Goal: Task Accomplishment & Management: Complete application form

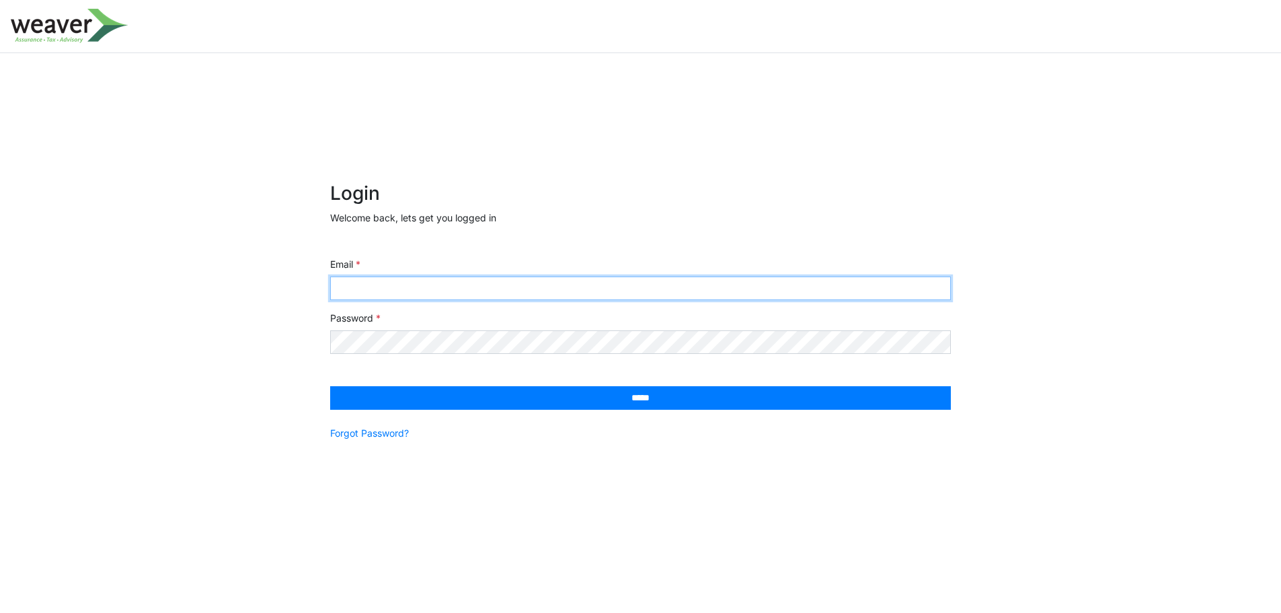
click at [518, 292] on input "Email" at bounding box center [640, 288] width 621 height 24
paste input "**********"
type input "**********"
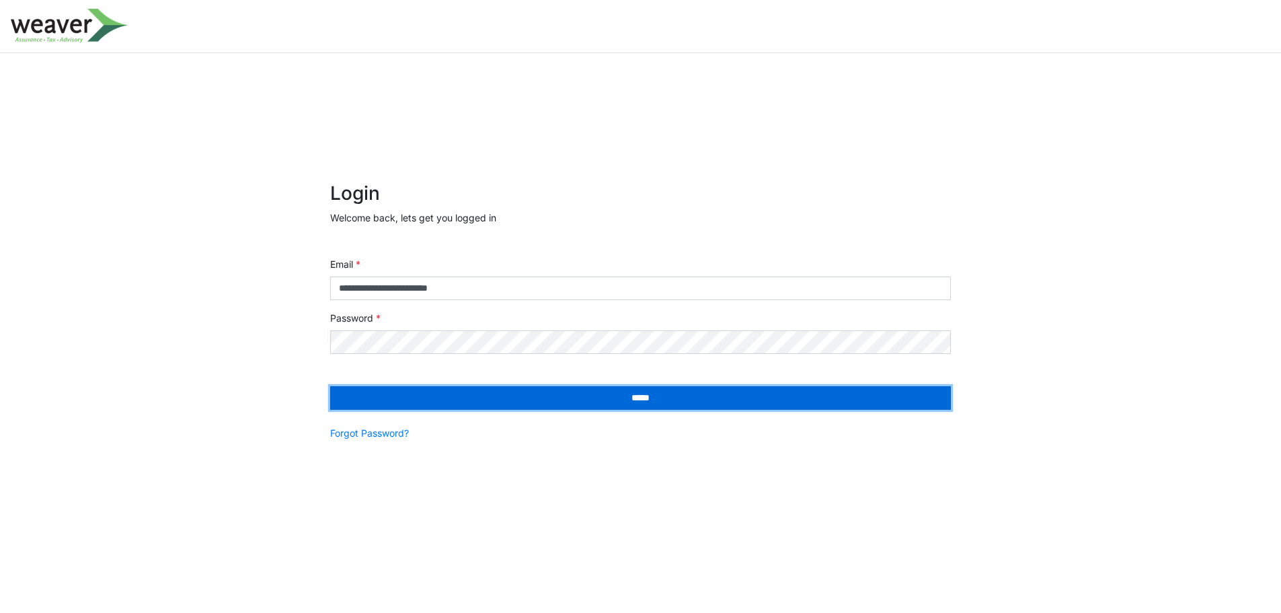
click at [550, 393] on input "*****" at bounding box center [640, 398] width 621 height 24
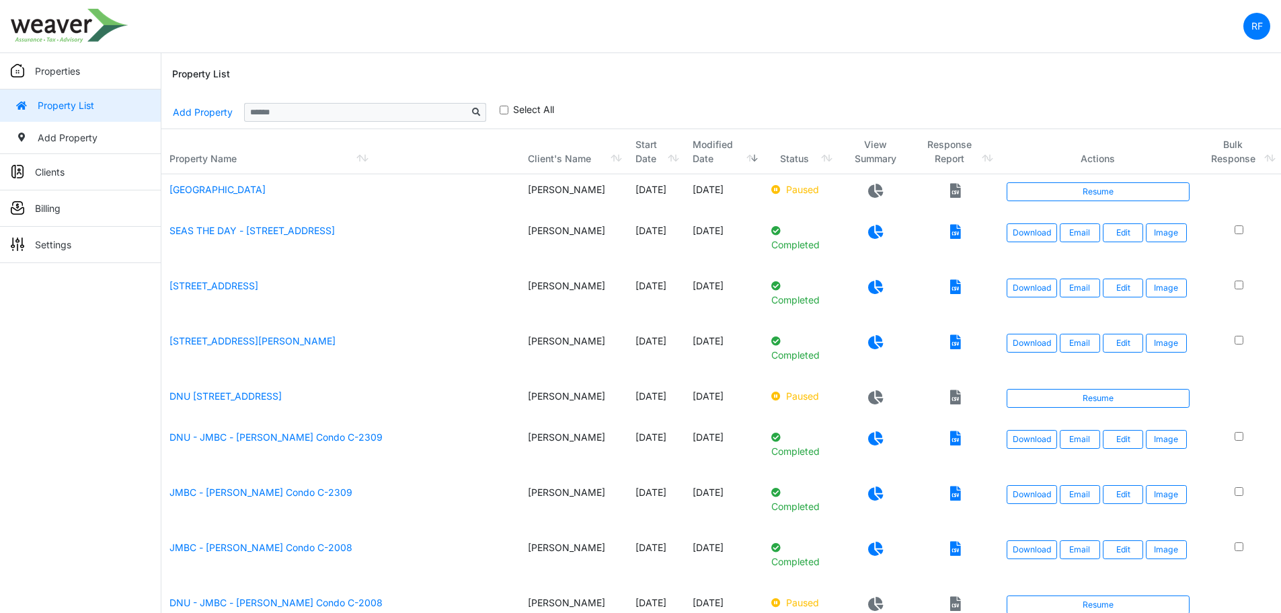
click at [861, 91] on div "Property List" at bounding box center [721, 74] width 1098 height 43
click at [242, 344] on link "[STREET_ADDRESS][PERSON_NAME]" at bounding box center [252, 340] width 166 height 11
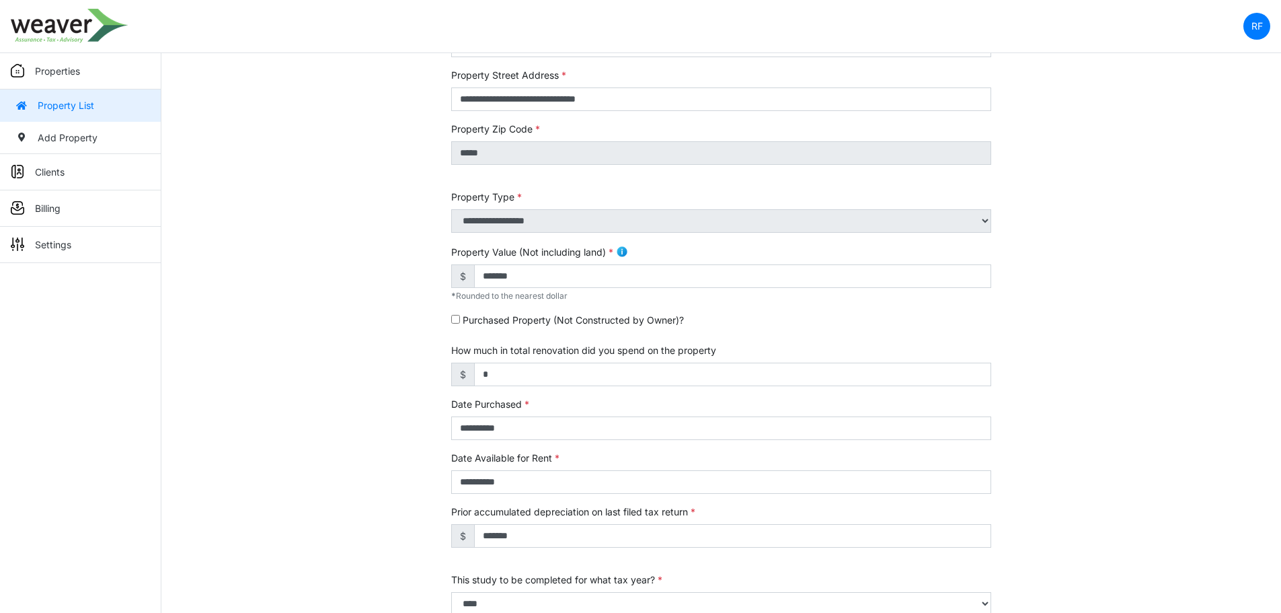
scroll to position [202, 0]
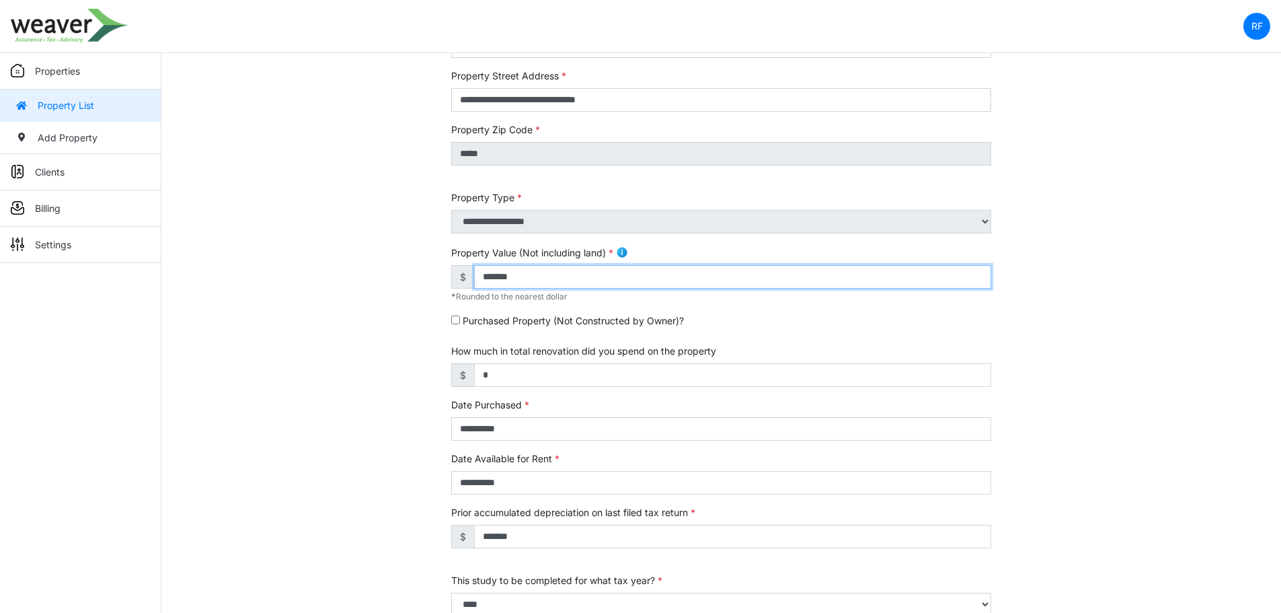
drag, startPoint x: 541, startPoint y: 281, endPoint x: 444, endPoint y: 274, distance: 97.7
click at [444, 274] on div "**********" at bounding box center [721, 380] width 560 height 842
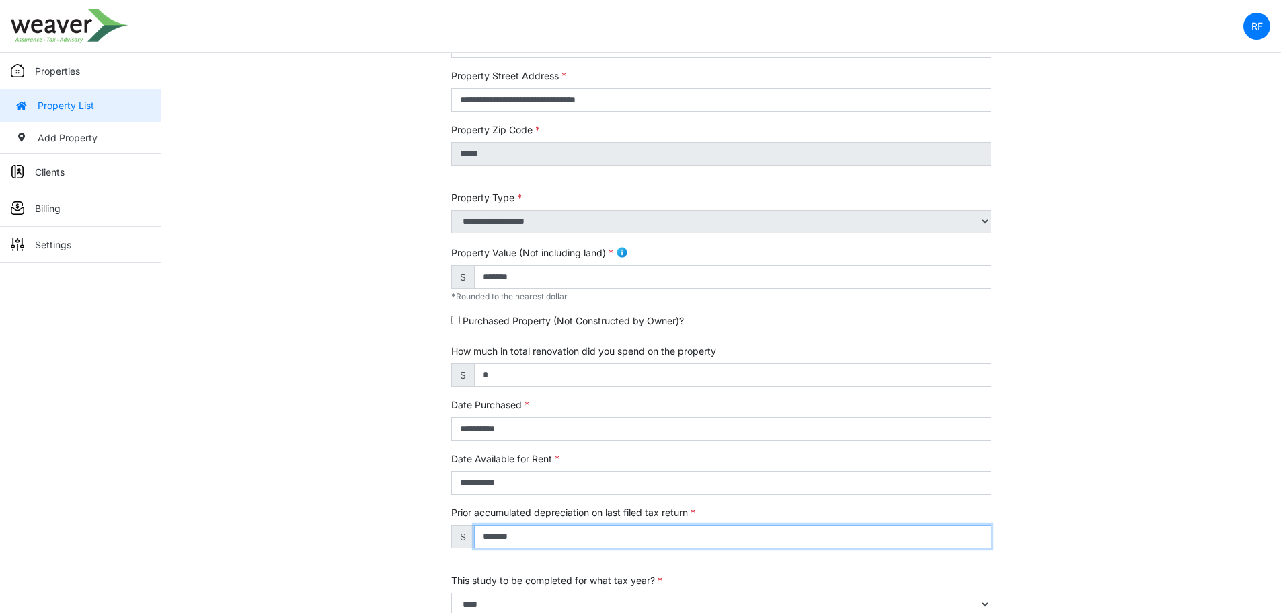
drag, startPoint x: 534, startPoint y: 541, endPoint x: 460, endPoint y: 538, distance: 74.0
click at [460, 538] on div "$ *******" at bounding box center [721, 536] width 540 height 24
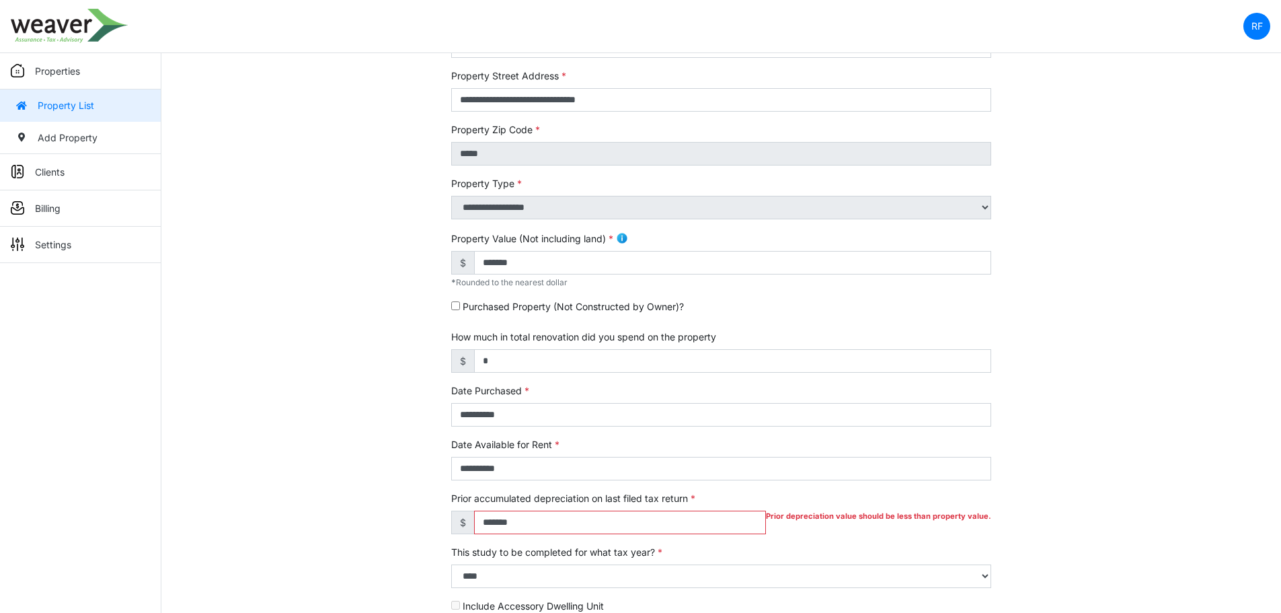
click at [1120, 397] on div "**********" at bounding box center [720, 359] width 1119 height 800
drag, startPoint x: 591, startPoint y: 521, endPoint x: 563, endPoint y: 522, distance: 27.6
click at [582, 522] on input "*******" at bounding box center [620, 522] width 292 height 24
click at [483, 529] on input "*******" at bounding box center [620, 522] width 292 height 24
drag, startPoint x: 547, startPoint y: 524, endPoint x: 385, endPoint y: 530, distance: 162.8
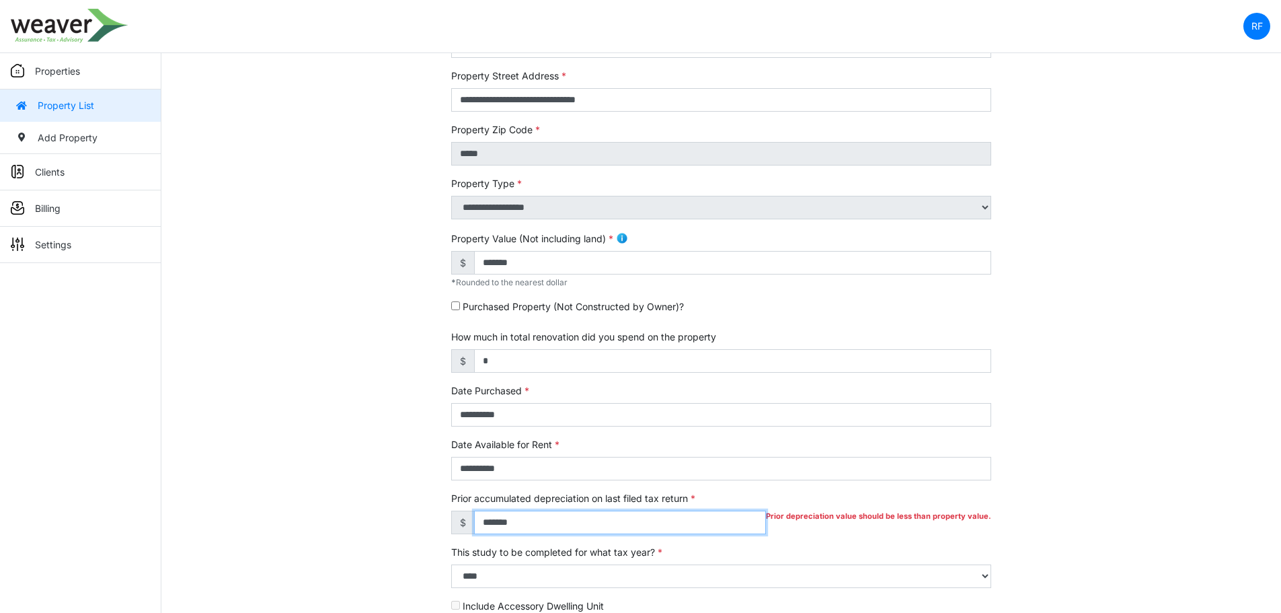
click at [385, 530] on div "**********" at bounding box center [720, 359] width 1119 height 800
type input "******"
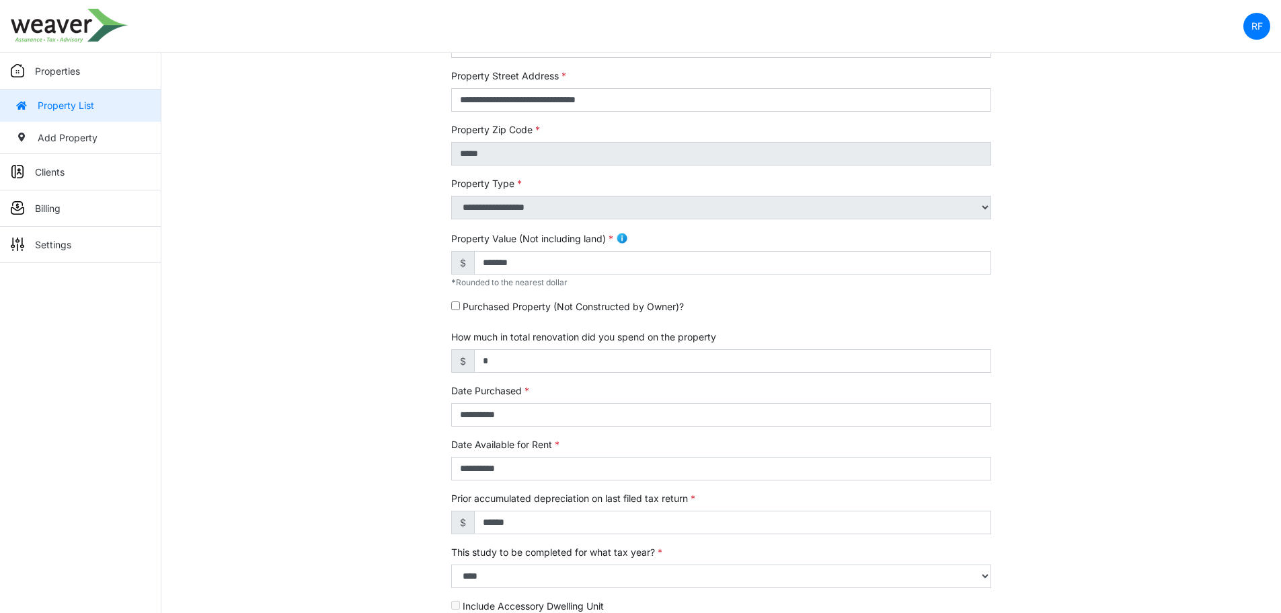
click at [1143, 384] on div "**********" at bounding box center [720, 359] width 1119 height 800
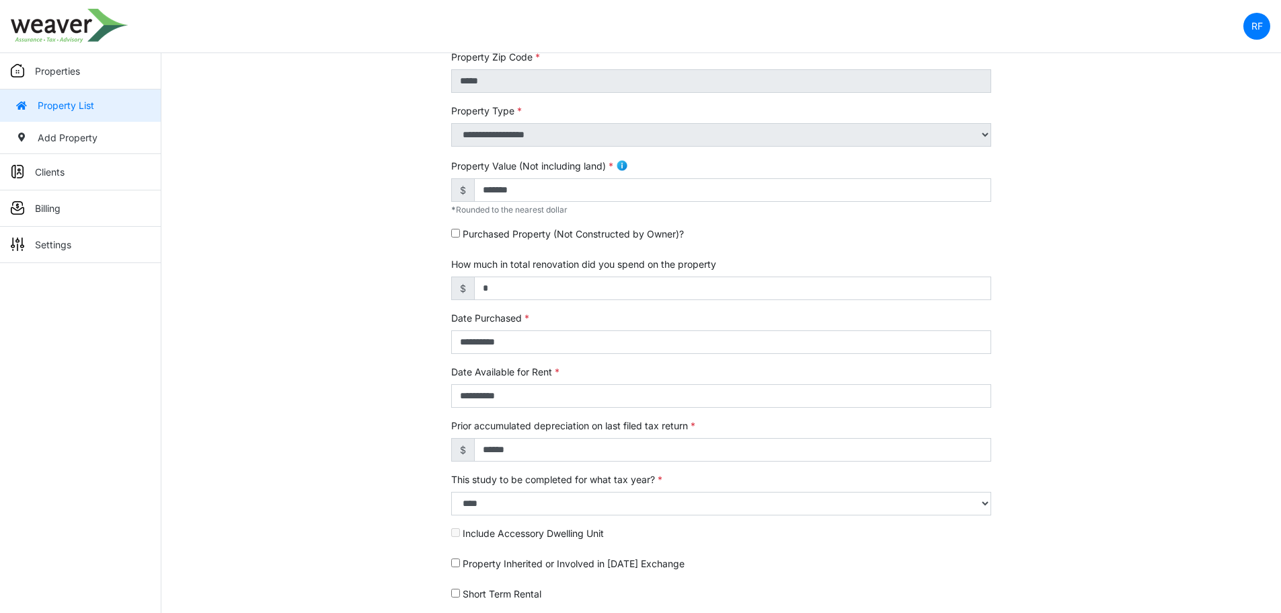
scroll to position [281, 0]
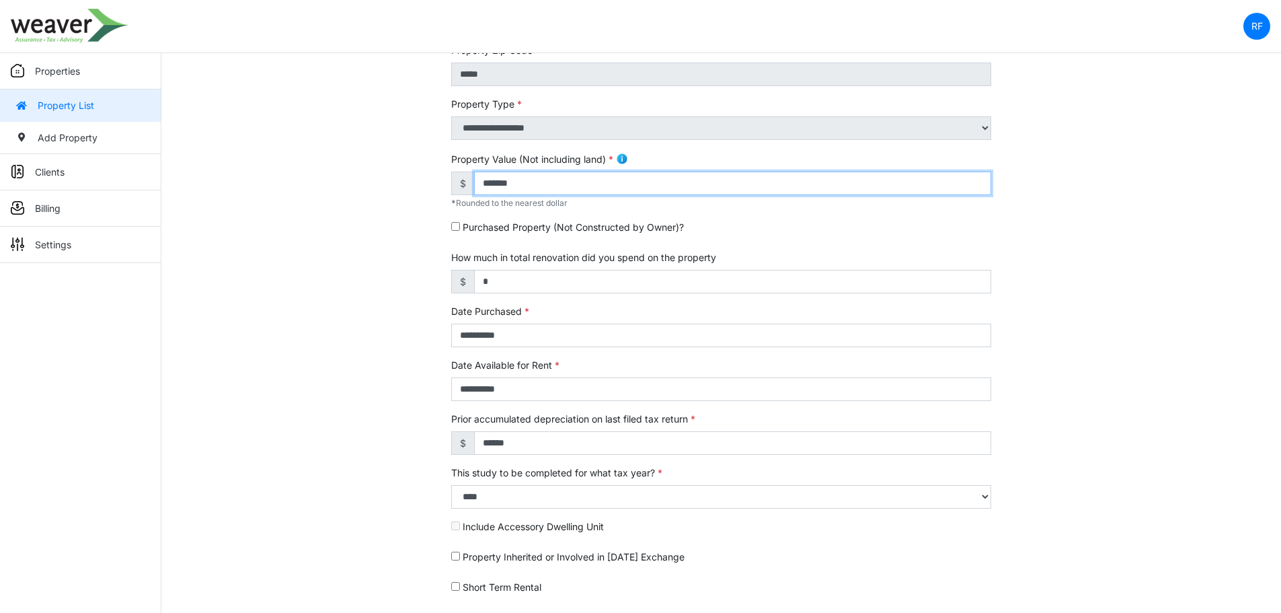
click at [526, 187] on input "*******" at bounding box center [732, 183] width 517 height 24
drag, startPoint x: 490, startPoint y: 182, endPoint x: 463, endPoint y: 182, distance: 26.9
click at [463, 182] on div "$ *******" at bounding box center [721, 183] width 540 height 24
type input "*******"
click at [1167, 140] on div "**********" at bounding box center [720, 280] width 1119 height 800
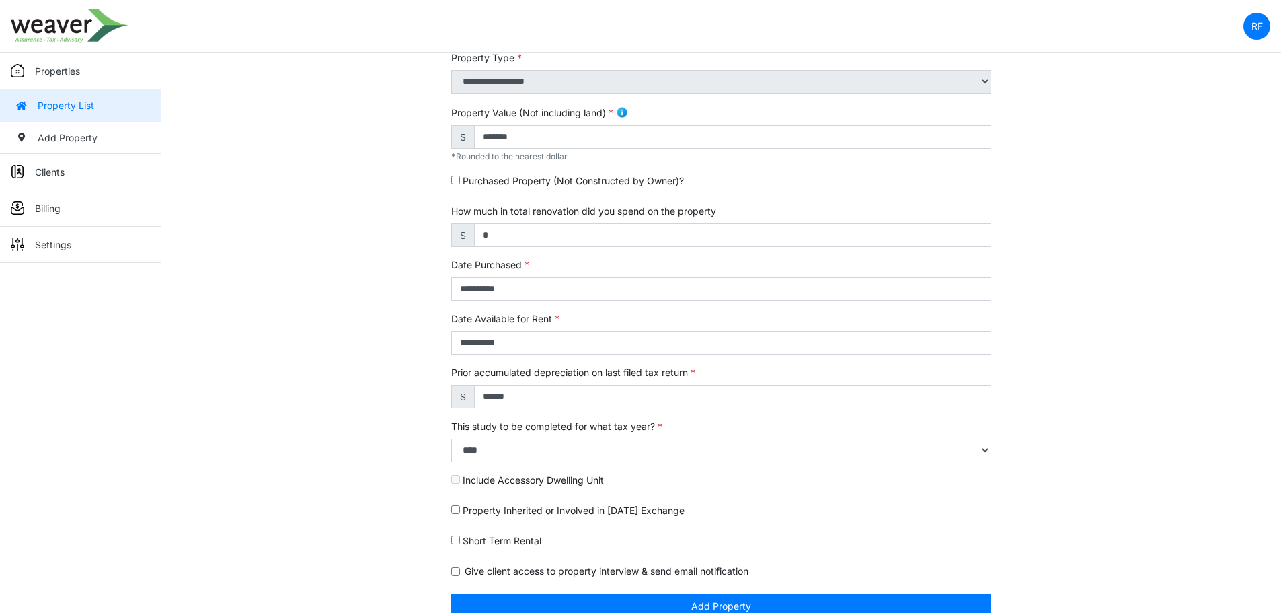
scroll to position [348, 0]
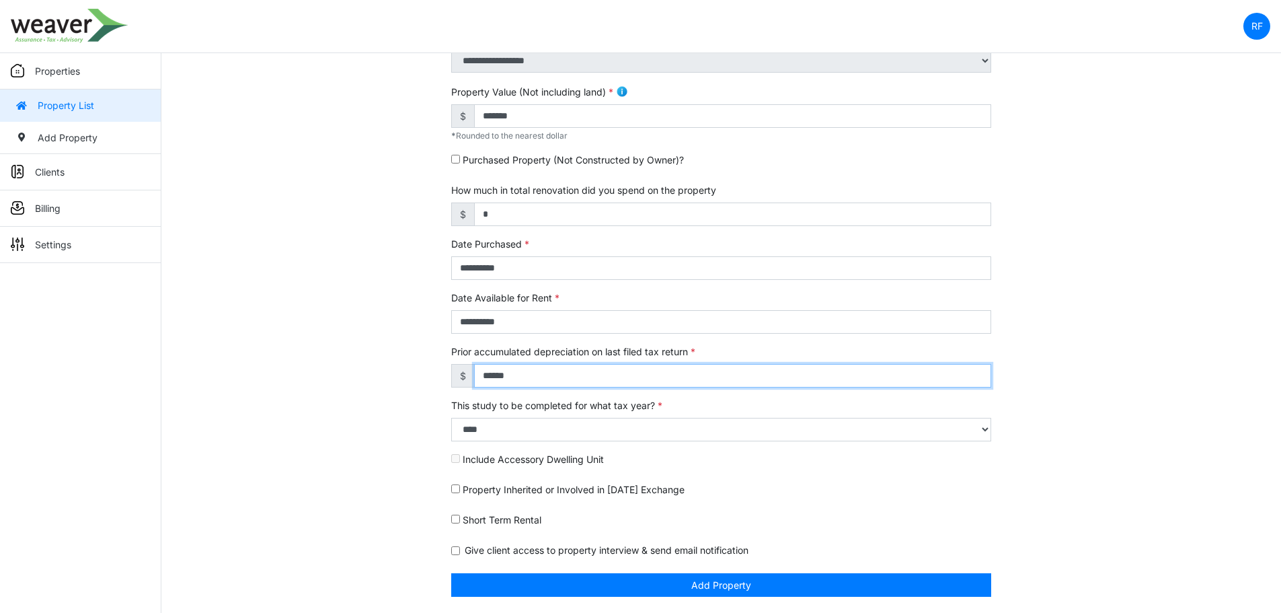
drag, startPoint x: 497, startPoint y: 373, endPoint x: 489, endPoint y: 374, distance: 8.1
click at [489, 374] on input "******" at bounding box center [732, 376] width 517 height 24
type input "******"
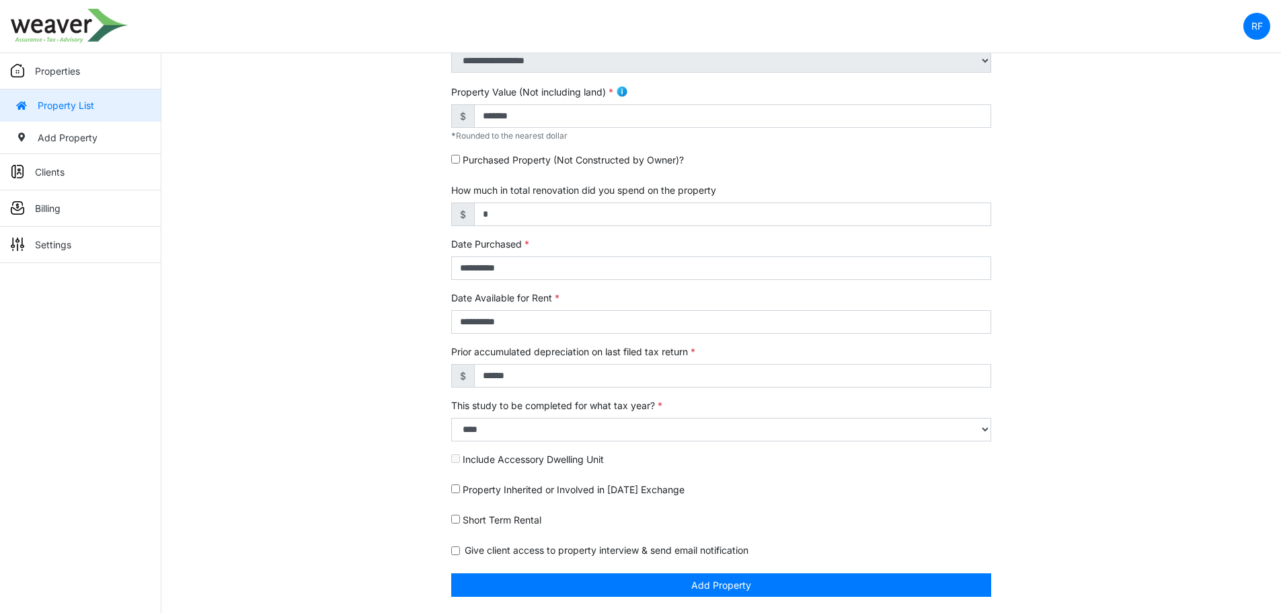
click at [1177, 305] on div "**********" at bounding box center [720, 212] width 1119 height 800
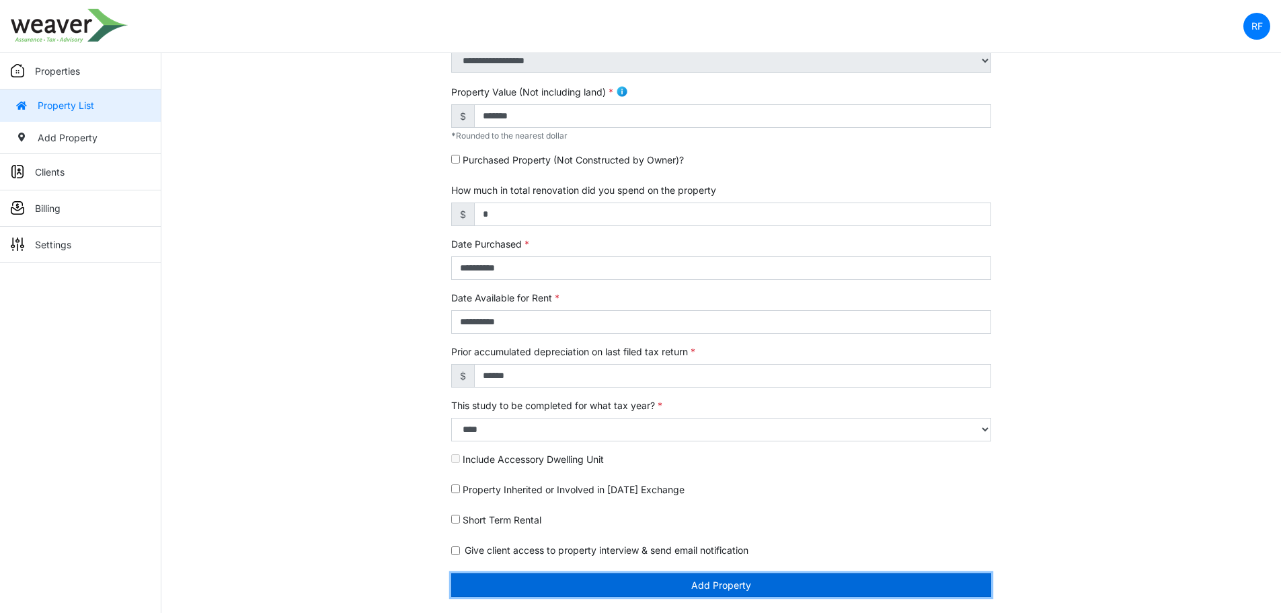
drag, startPoint x: 618, startPoint y: 580, endPoint x: 580, endPoint y: 556, distance: 45.3
click at [618, 580] on button "Add Property" at bounding box center [721, 585] width 540 height 24
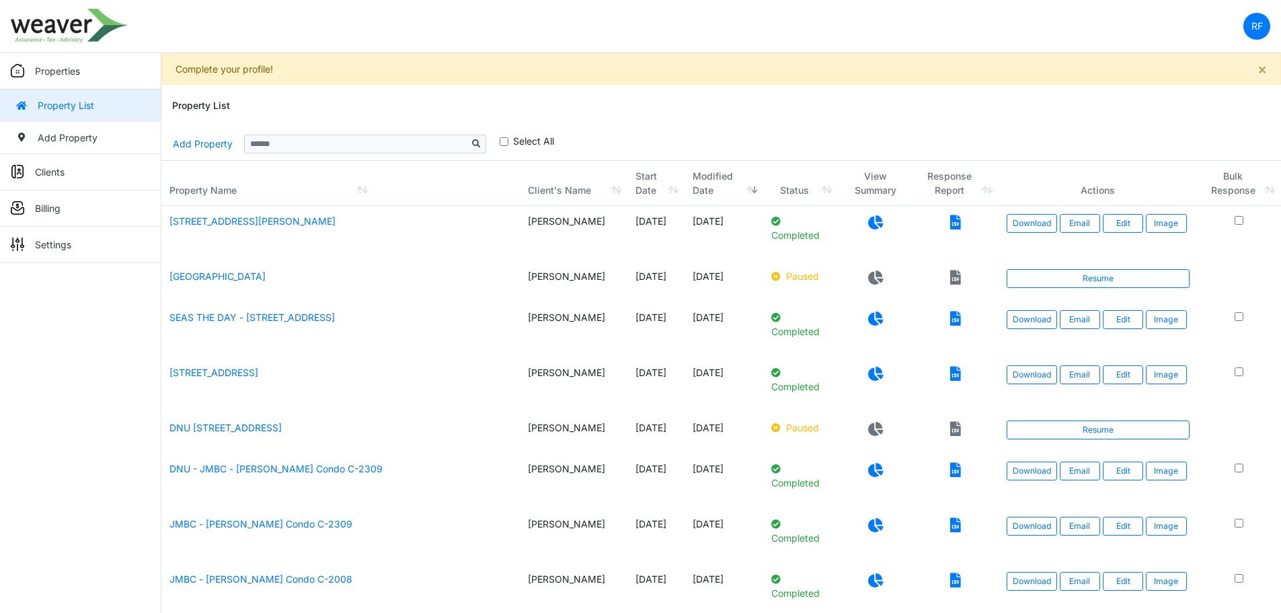
click at [868, 222] on icon at bounding box center [875, 222] width 15 height 14
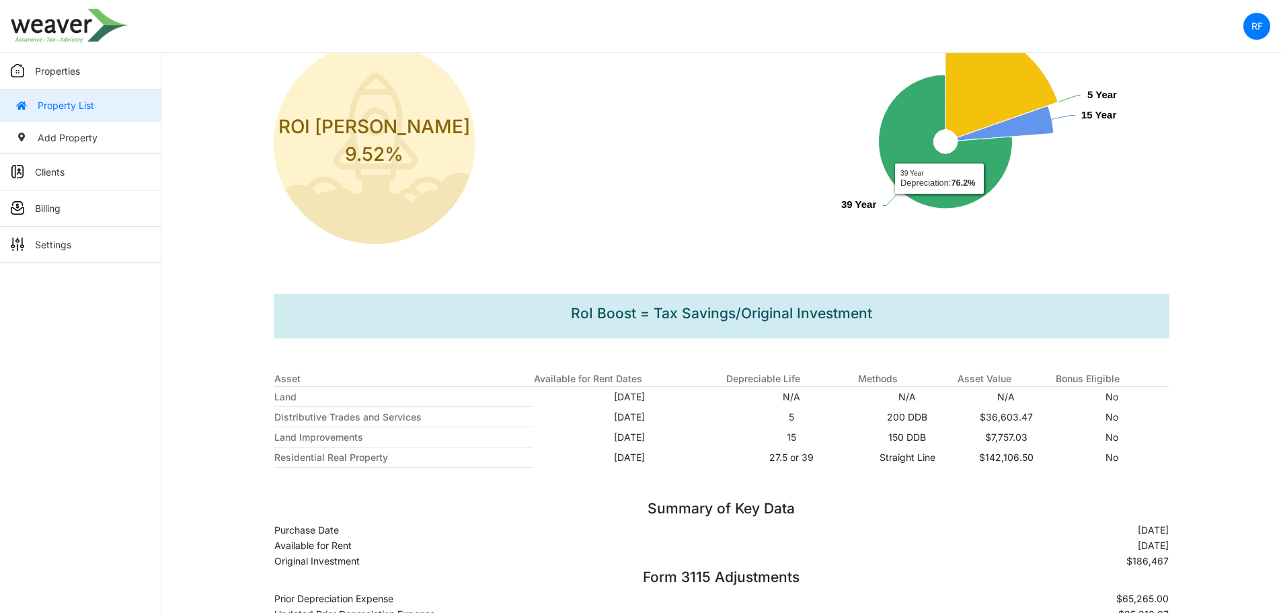
scroll to position [313, 0]
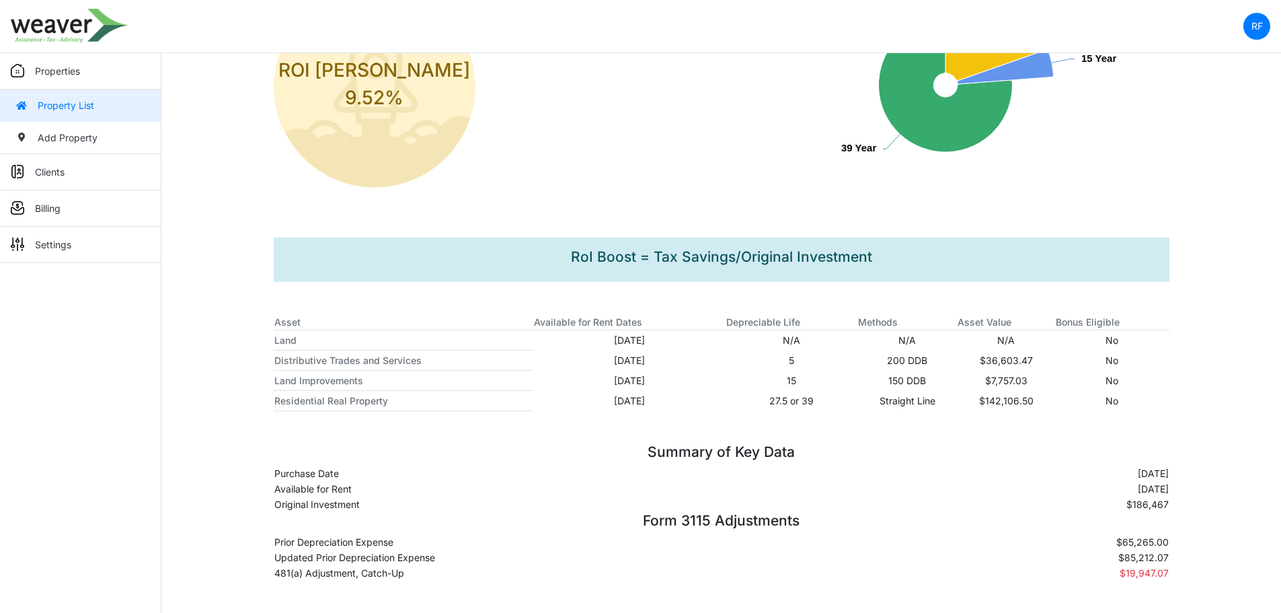
drag, startPoint x: 1175, startPoint y: 543, endPoint x: 1113, endPoint y: 543, distance: 61.9
click at [1113, 543] on div "Form 3115 Adjustments Prior Depreciation Expense $65,265.00 Updated Prior Depre…" at bounding box center [722, 546] width 916 height 69
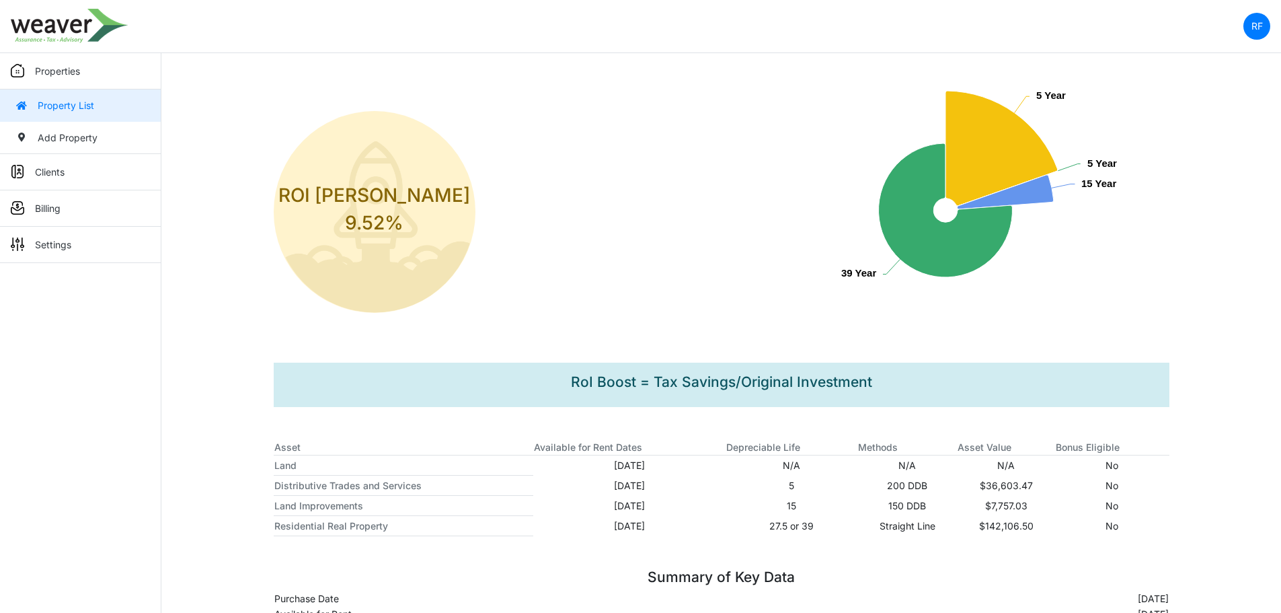
scroll to position [179, 0]
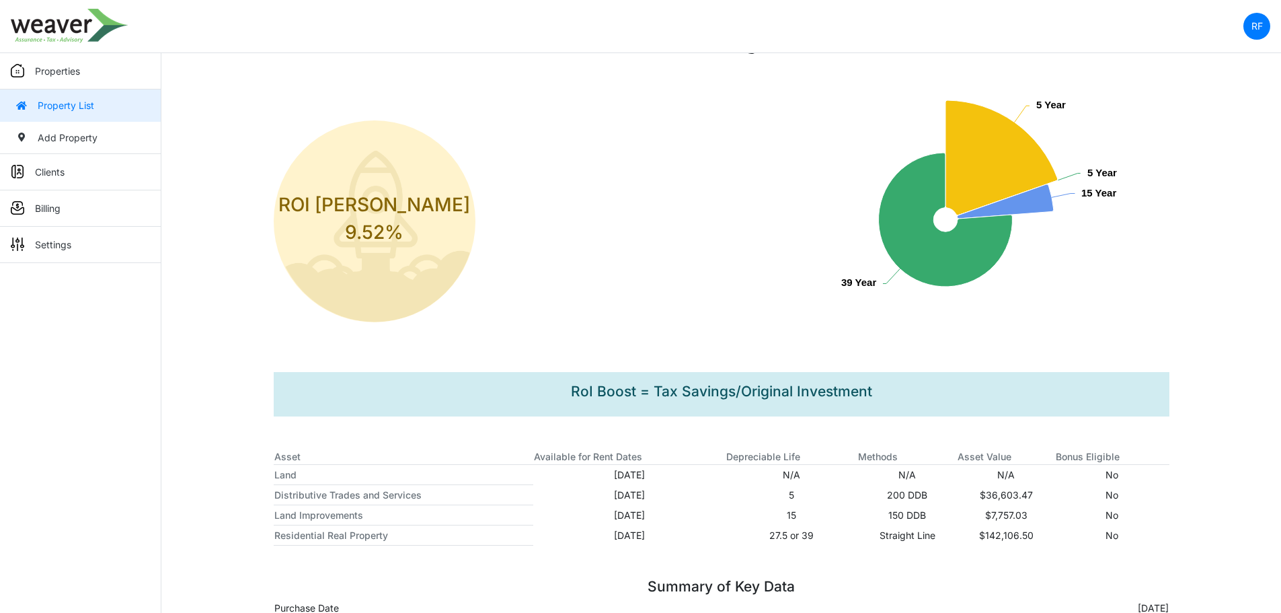
click at [69, 72] on p "Properties" at bounding box center [57, 71] width 45 height 14
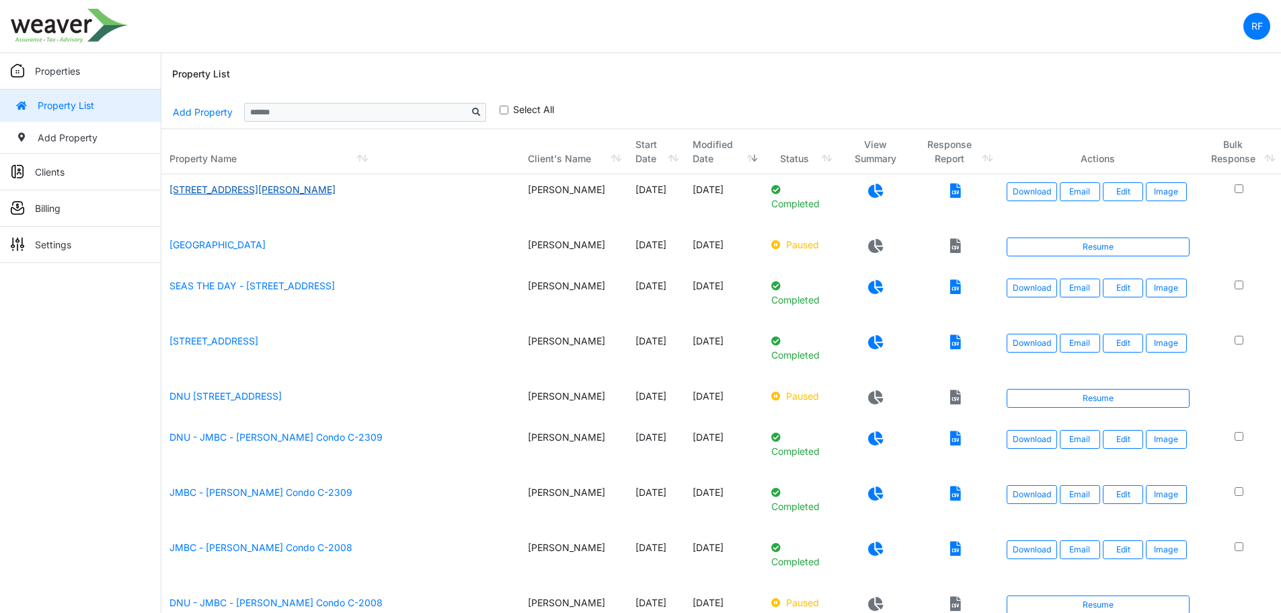
click at [238, 192] on link "411 N Jackson Ave, Wylie, TX 75098" at bounding box center [252, 189] width 166 height 11
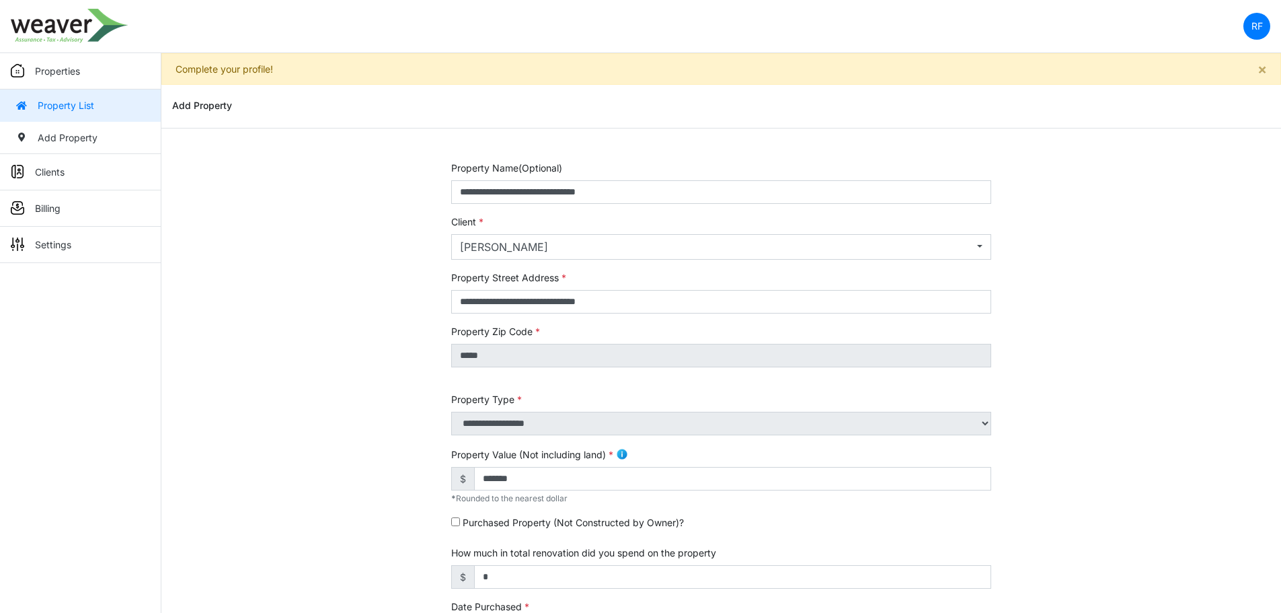
click at [58, 99] on link "Property List" at bounding box center [80, 105] width 161 height 32
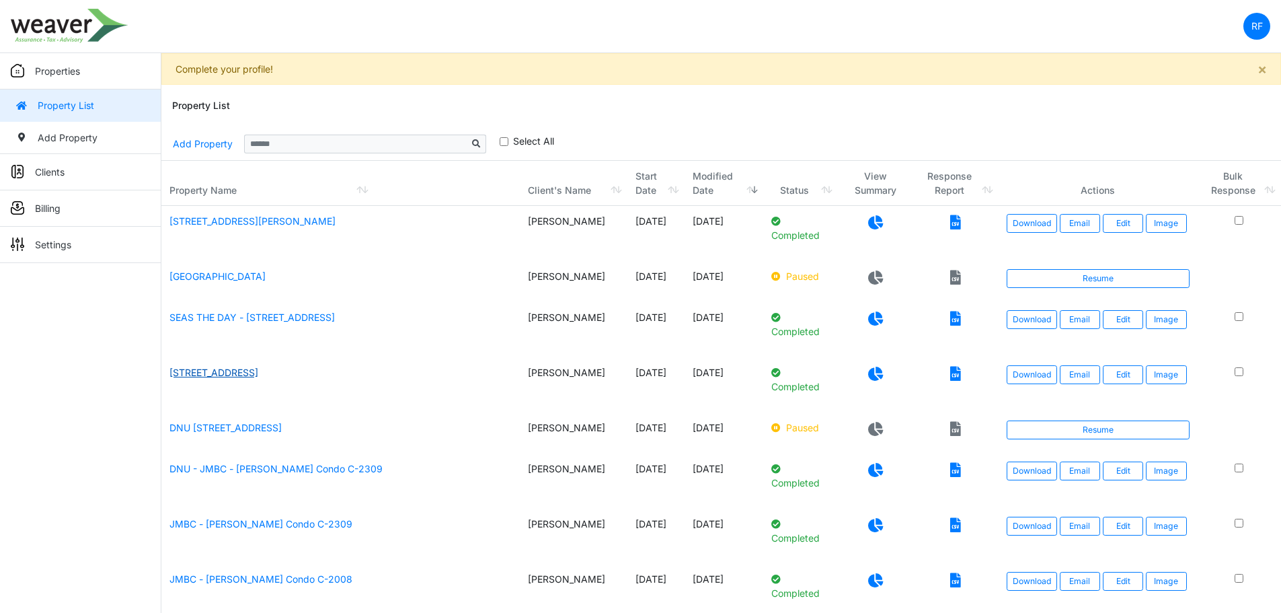
click at [258, 376] on link "923 Rosewood Dr APT B, Harker Heights, TX 76548" at bounding box center [213, 371] width 89 height 11
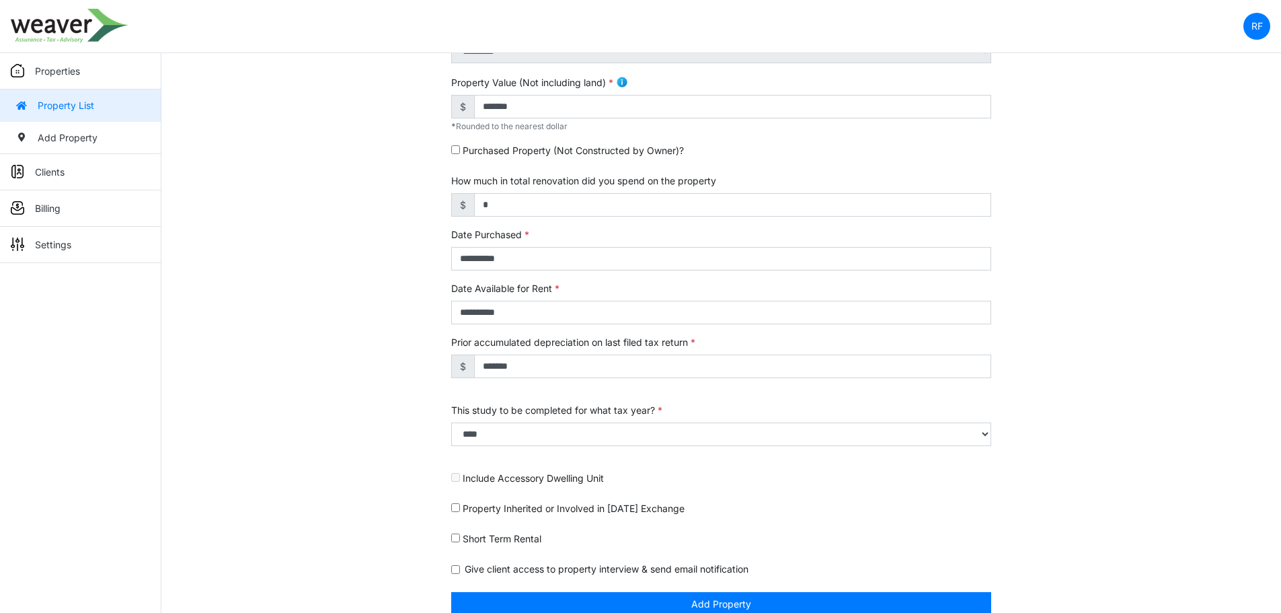
scroll to position [391, 0]
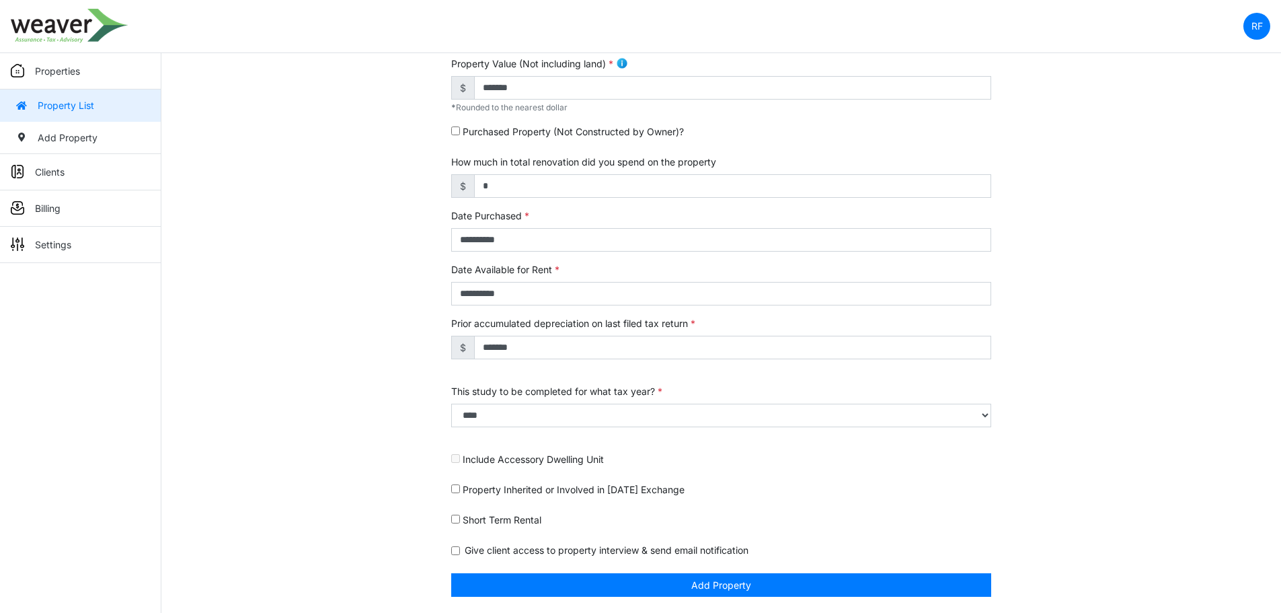
drag, startPoint x: 470, startPoint y: 520, endPoint x: 477, endPoint y: 523, distance: 7.2
click at [470, 520] on label "Short Term Rental" at bounding box center [502, 519] width 79 height 14
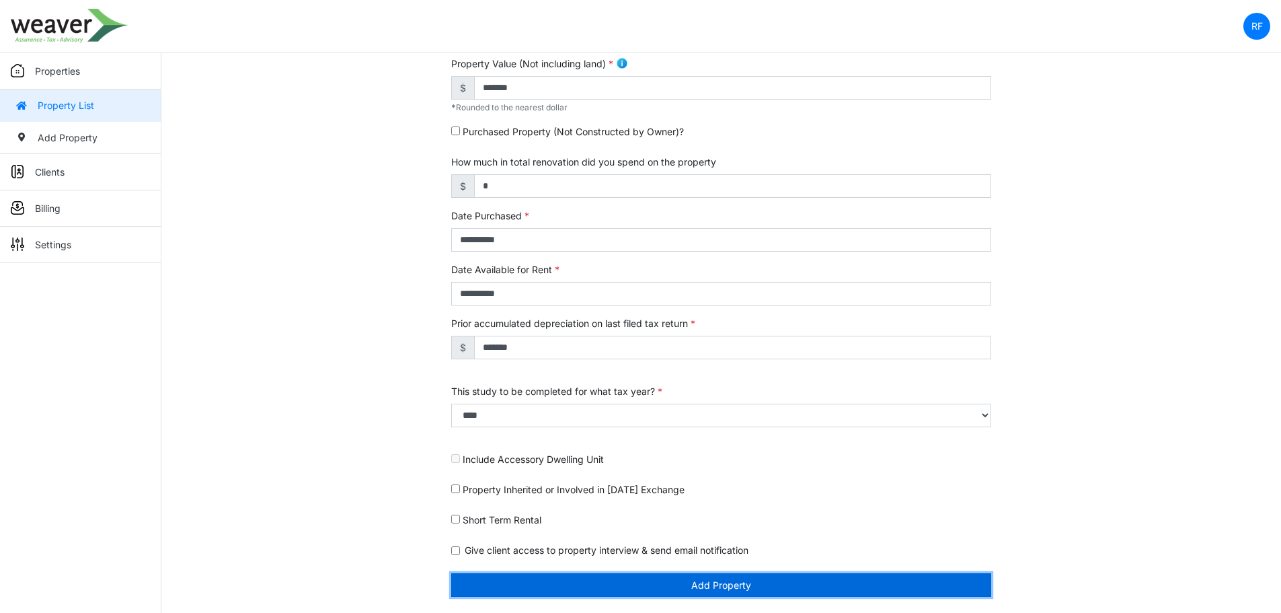
click at [674, 582] on button "Add Property" at bounding box center [721, 585] width 540 height 24
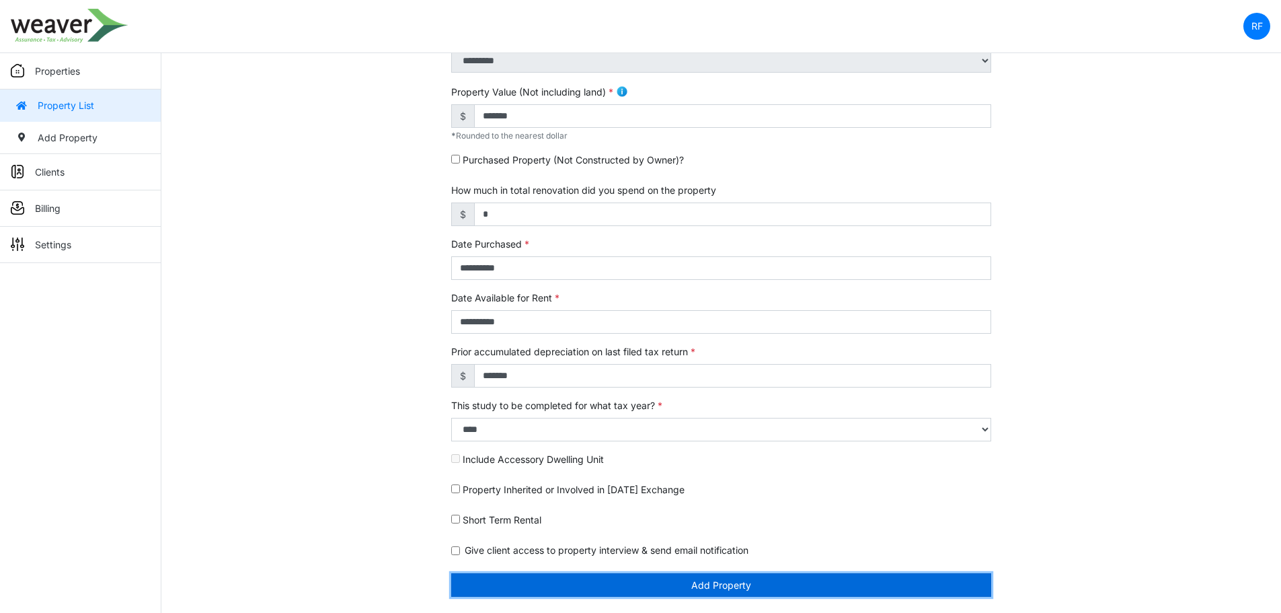
scroll to position [348, 0]
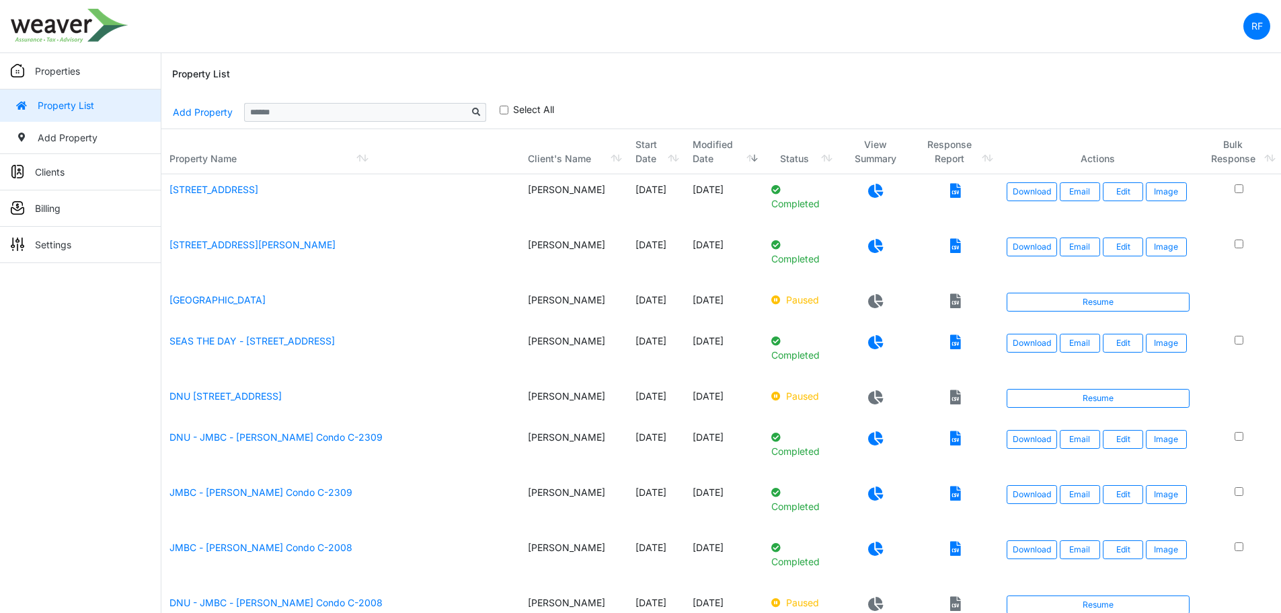
drag, startPoint x: 275, startPoint y: 247, endPoint x: 383, endPoint y: 268, distance: 109.6
click at [276, 247] on link "411 N Jackson Ave, Wylie, TX 75098" at bounding box center [252, 244] width 166 height 11
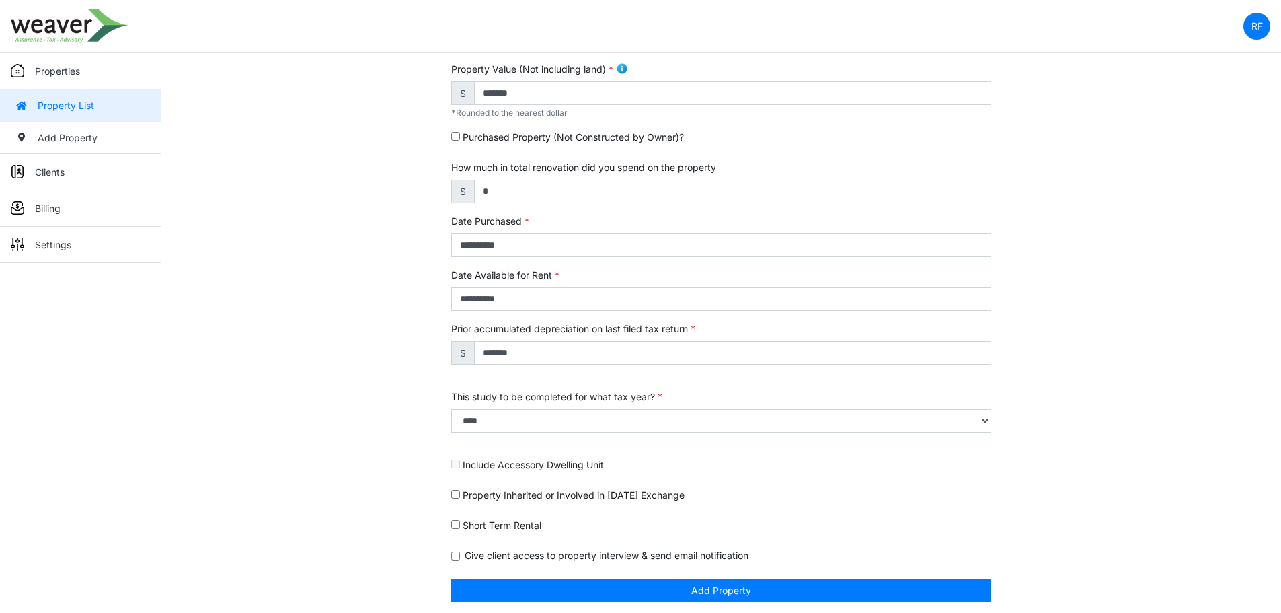
scroll to position [391, 0]
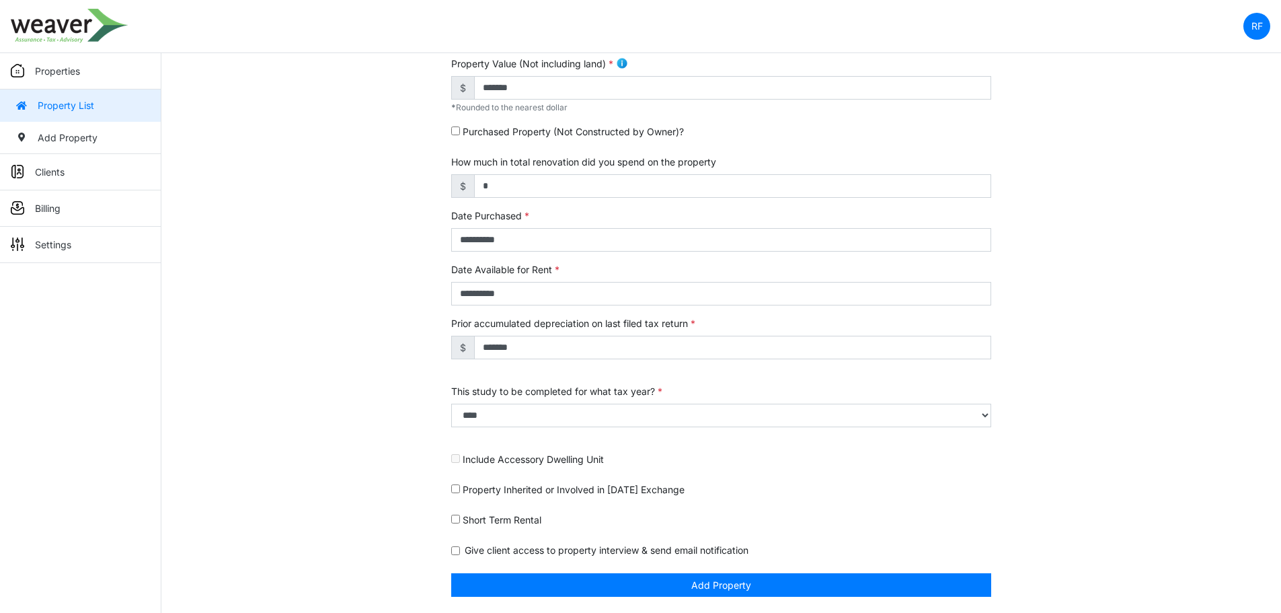
drag, startPoint x: 498, startPoint y: 521, endPoint x: 507, endPoint y: 518, distance: 9.4
click at [498, 522] on label "Short Term Rental" at bounding box center [502, 519] width 79 height 14
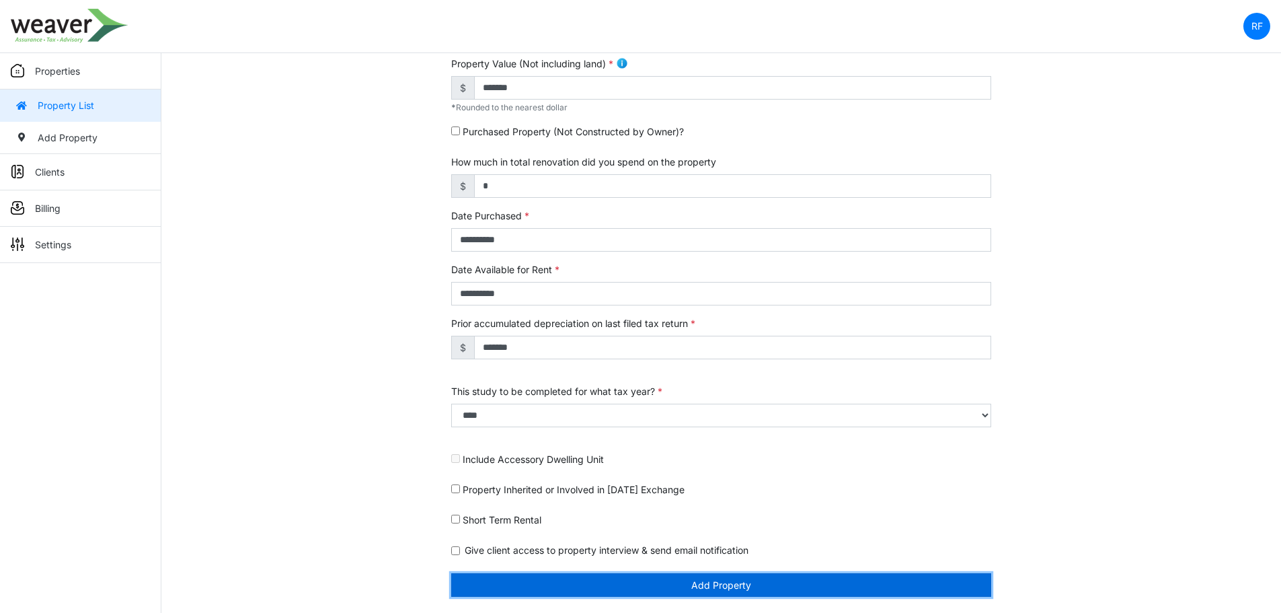
click at [667, 586] on button "Add Property" at bounding box center [721, 585] width 540 height 24
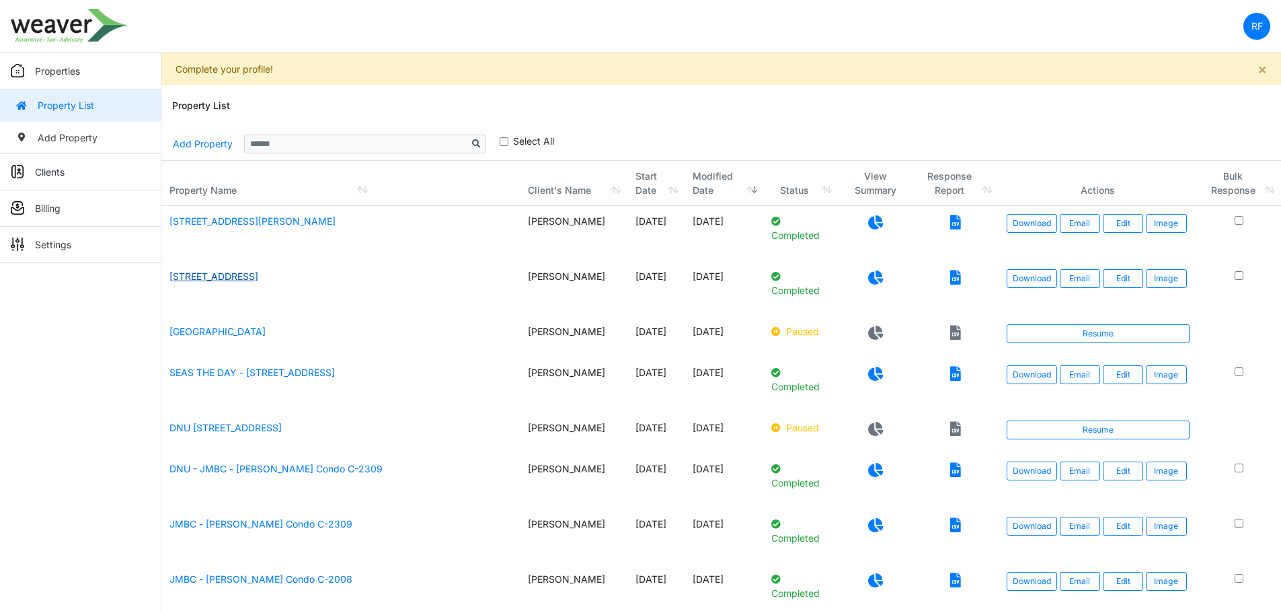
click at [219, 276] on link "[STREET_ADDRESS]" at bounding box center [213, 275] width 89 height 11
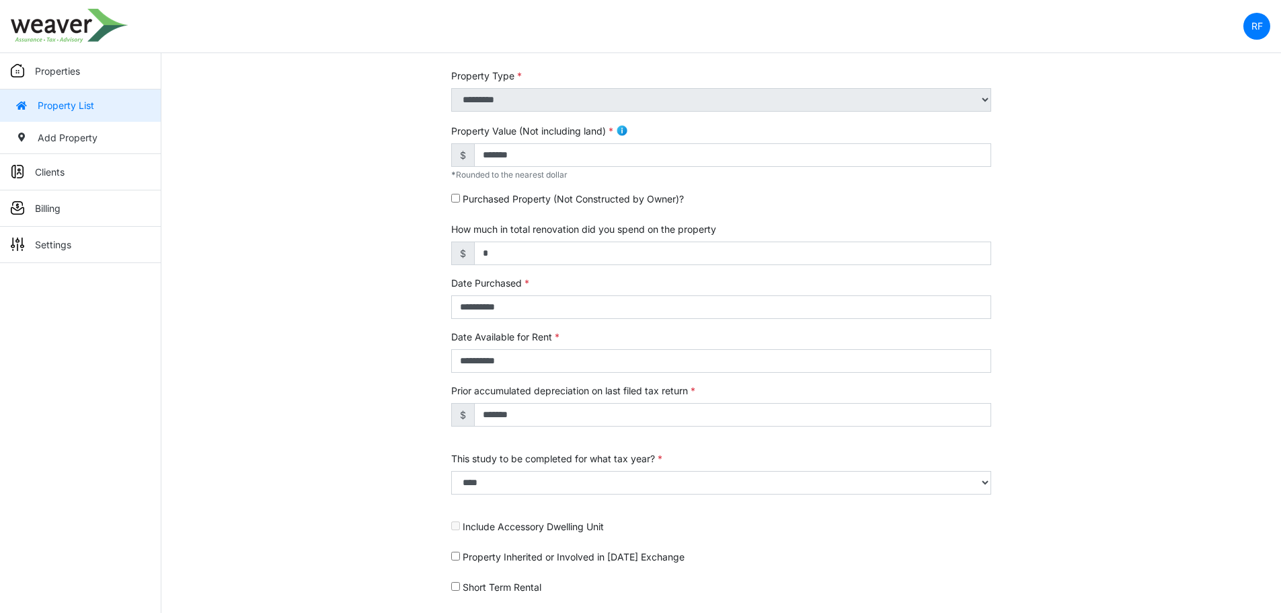
scroll to position [391, 0]
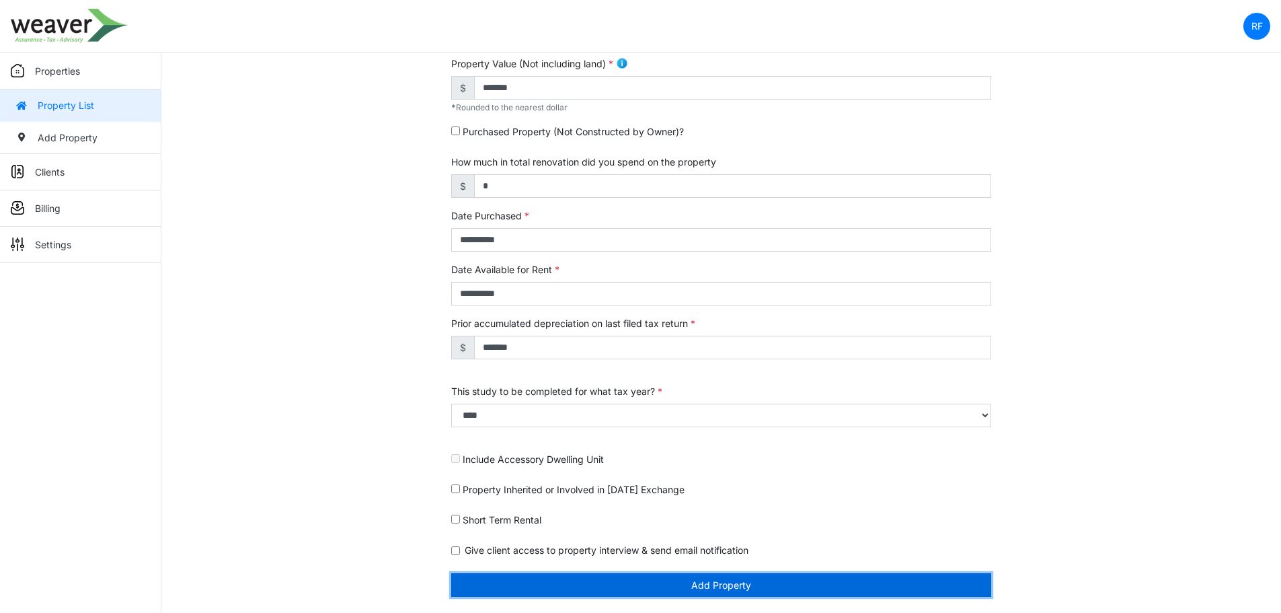
click at [634, 587] on button "Add Property" at bounding box center [721, 585] width 540 height 24
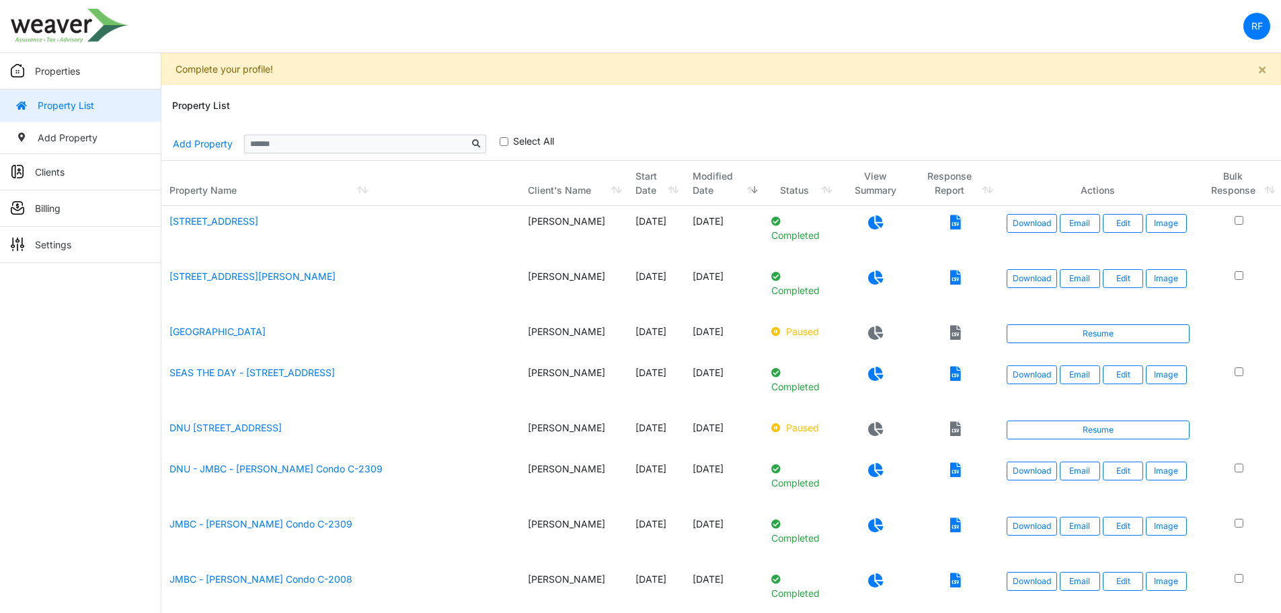
click at [233, 382] on td "SEAS THE DAY - [STREET_ADDRESS]" at bounding box center [340, 384] width 358 height 55
click at [242, 378] on link "SEAS THE DAY - [STREET_ADDRESS]" at bounding box center [251, 371] width 165 height 11
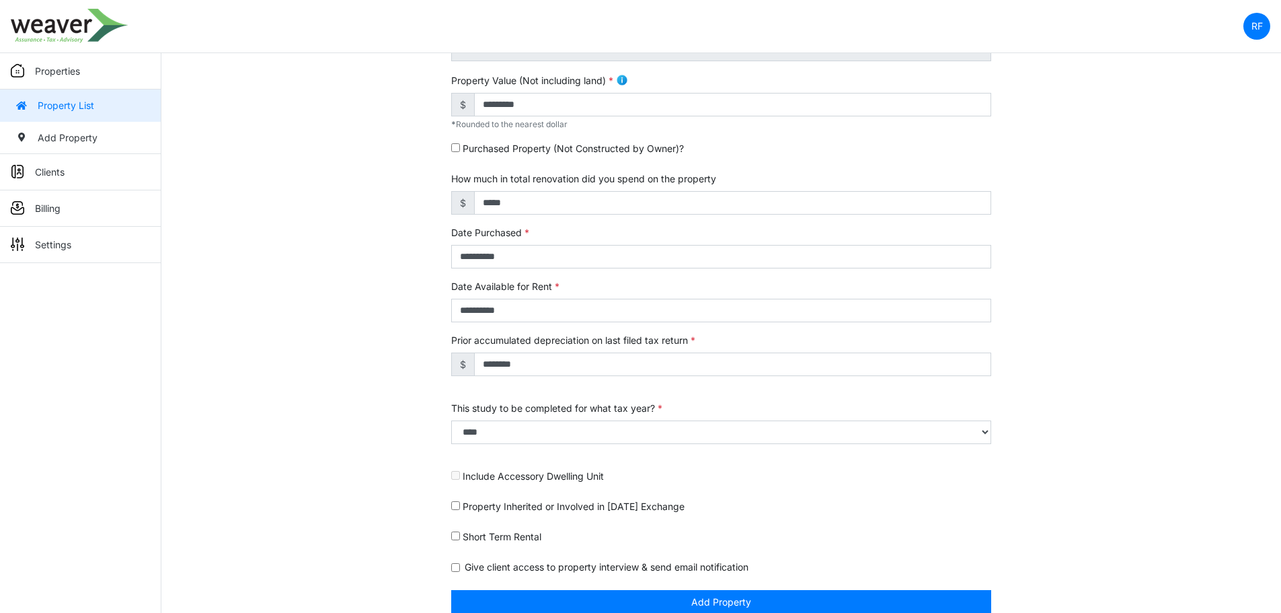
scroll to position [391, 0]
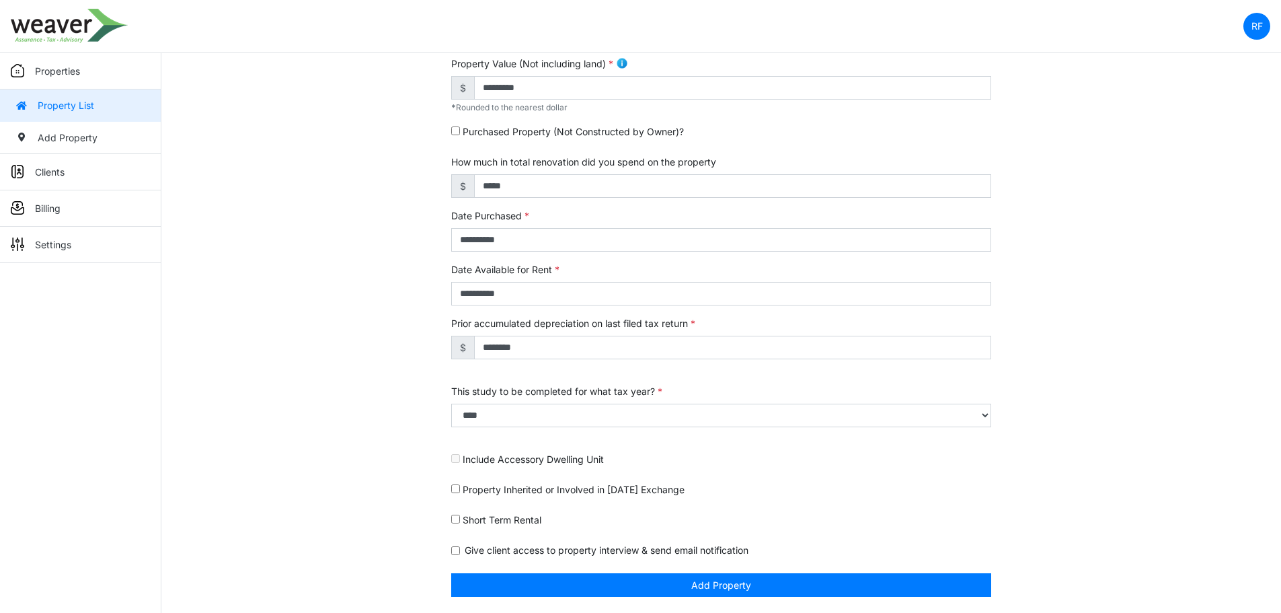
click at [510, 522] on label "Short Term Rental" at bounding box center [502, 519] width 79 height 14
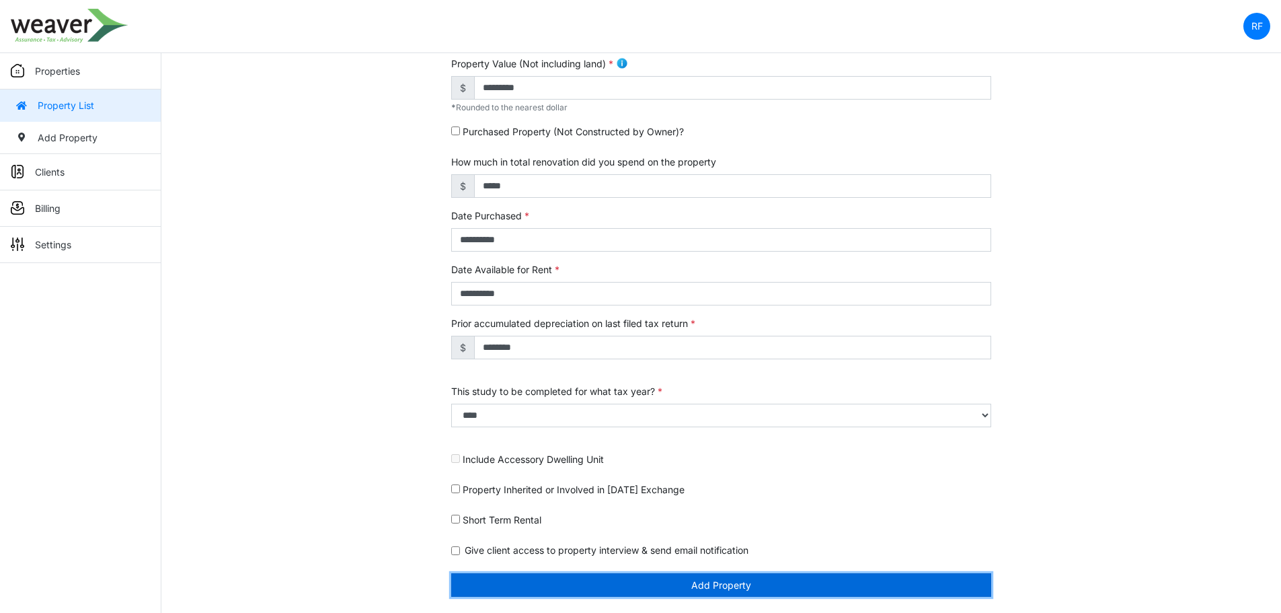
click at [666, 586] on button "Add Property" at bounding box center [721, 585] width 540 height 24
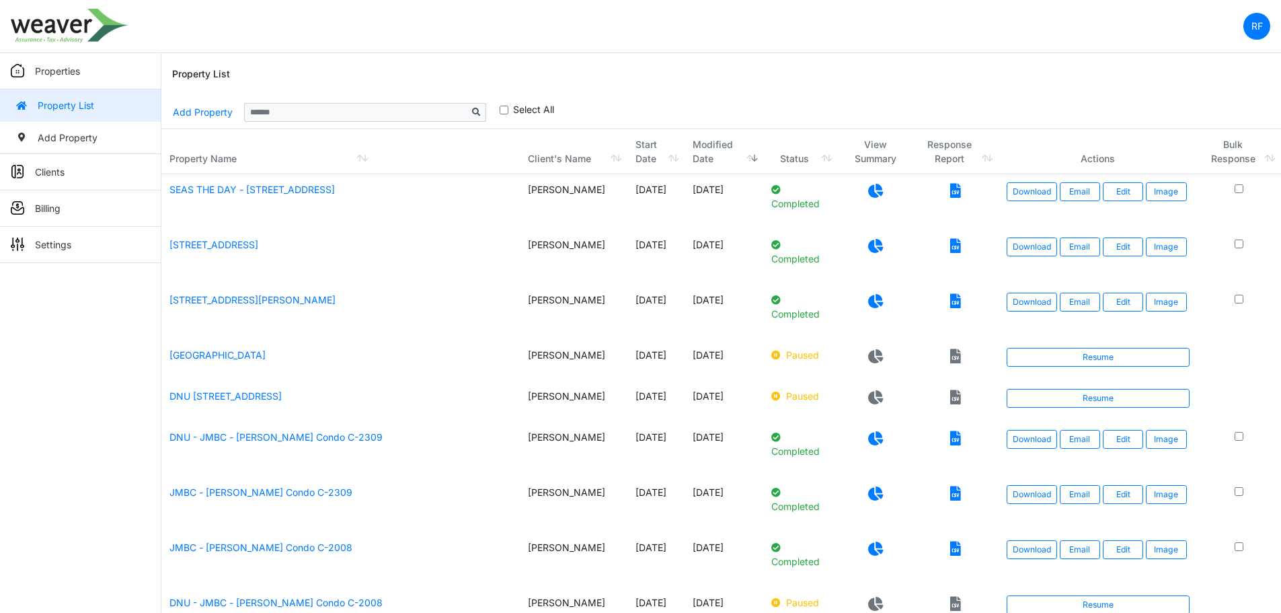
click at [868, 300] on icon at bounding box center [875, 301] width 15 height 14
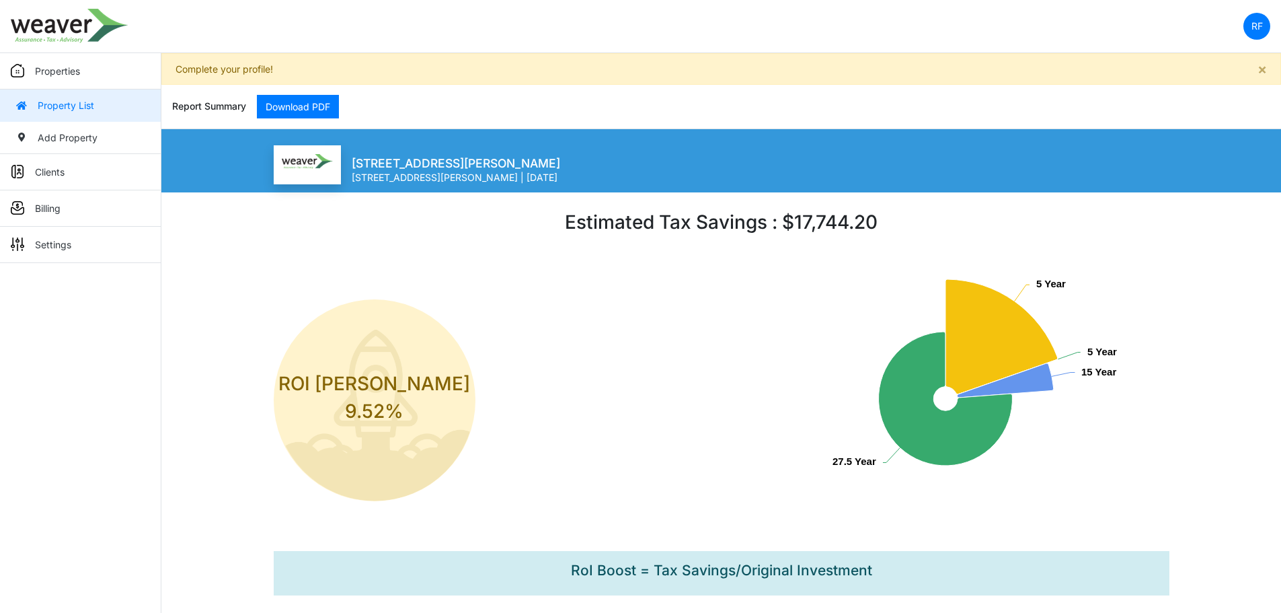
click at [60, 112] on link "Property List" at bounding box center [80, 105] width 161 height 32
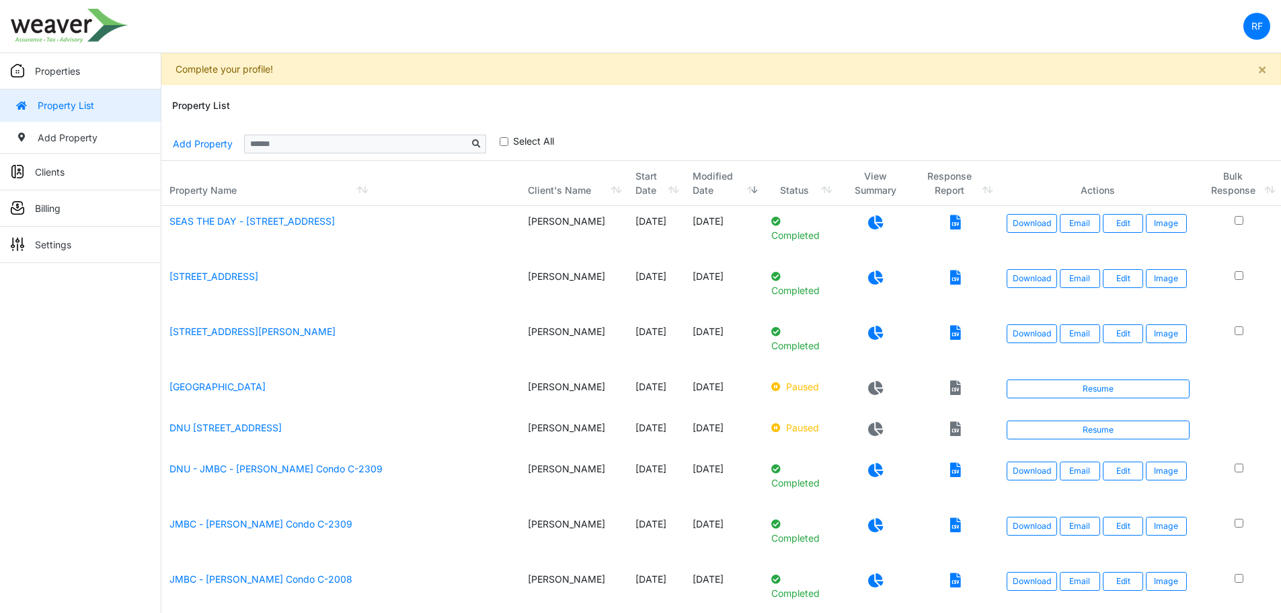
click at [870, 280] on icon at bounding box center [875, 277] width 15 height 14
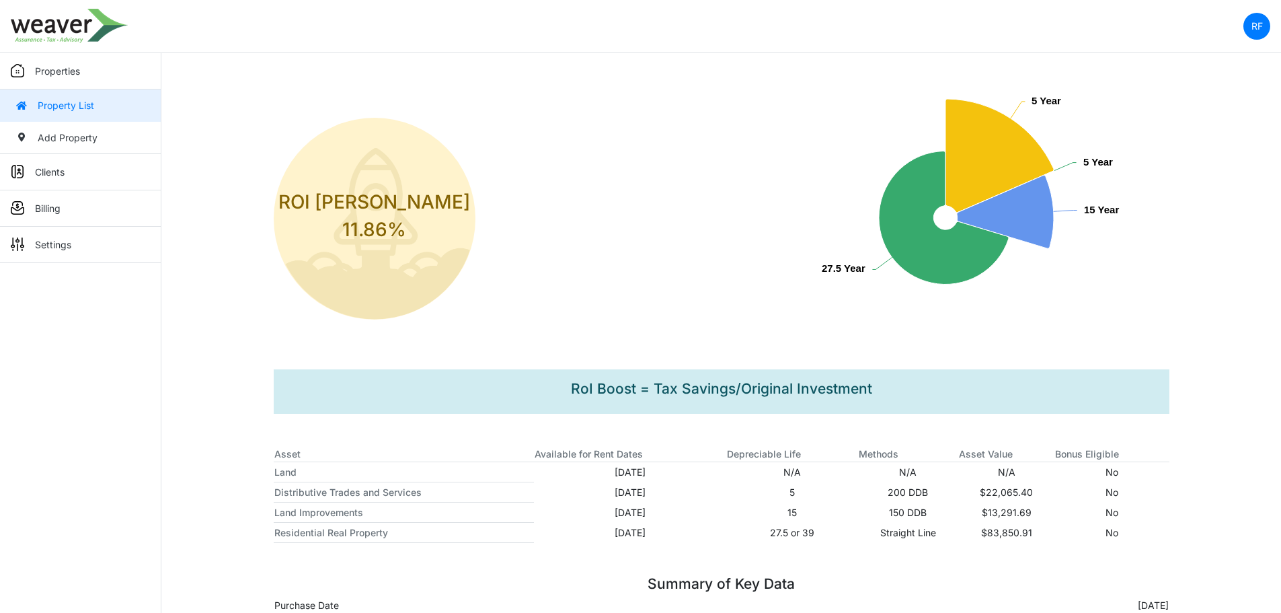
scroll to position [179, 0]
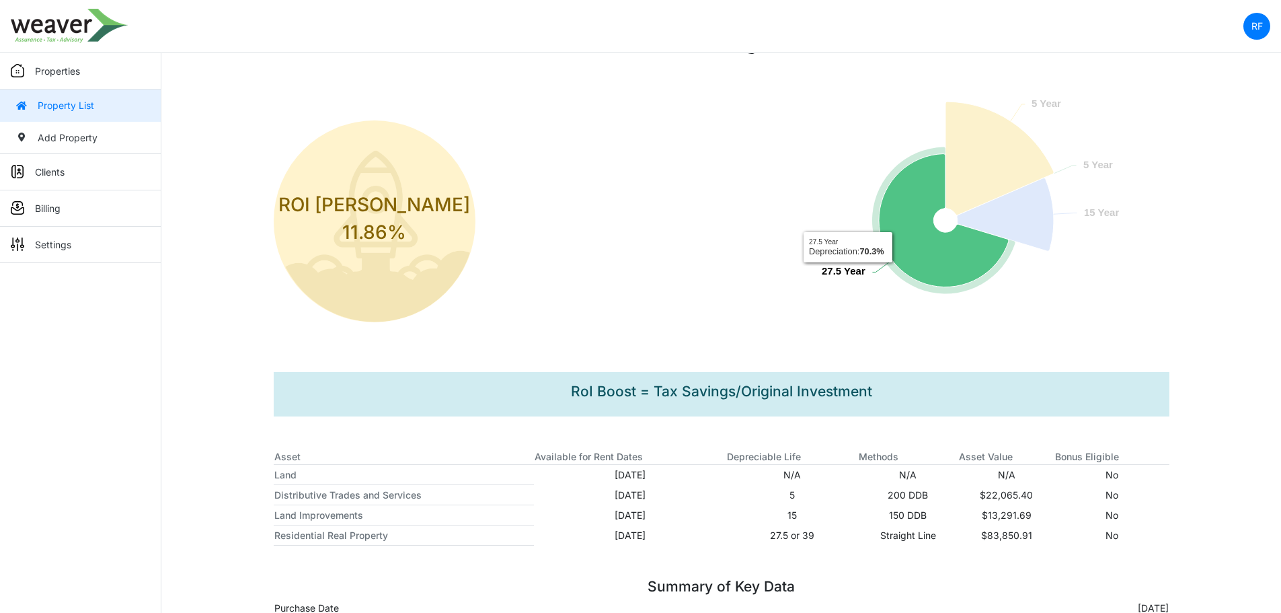
drag, startPoint x: 827, startPoint y: 276, endPoint x: 865, endPoint y: 272, distance: 38.5
click at [865, 272] on icon "Created with Highcharts 12.4.0 5 Year ​ 5 Year 5 Year ​ 5 Year 15 Year ​ 15 Yea…" at bounding box center [945, 221] width 448 height 269
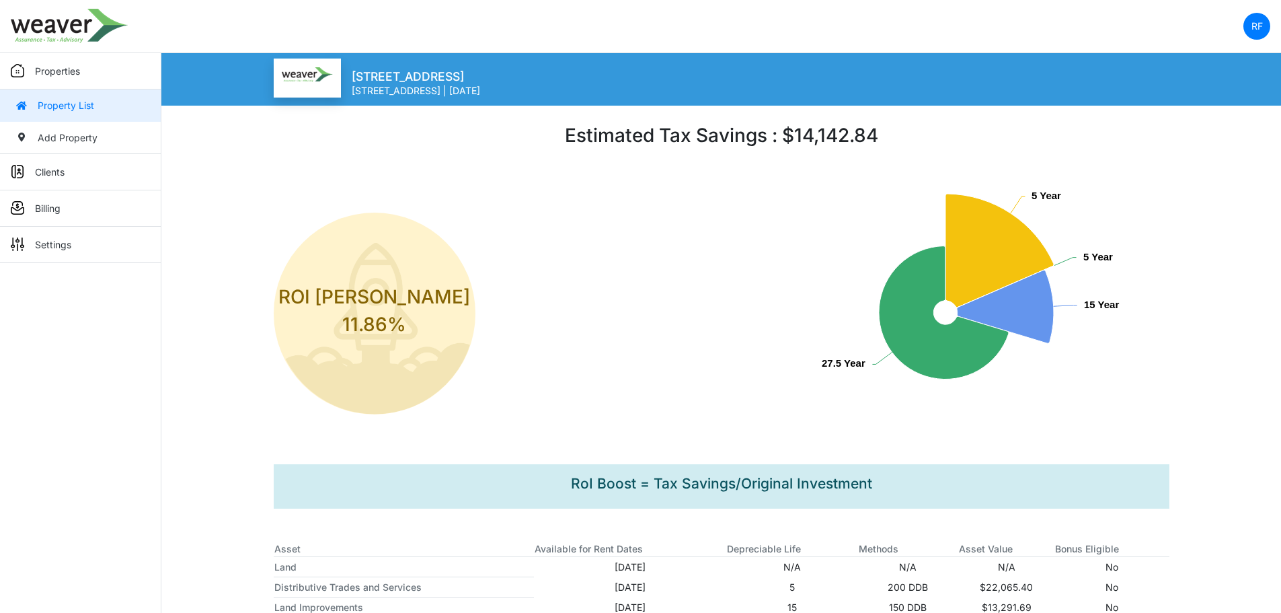
scroll to position [44, 0]
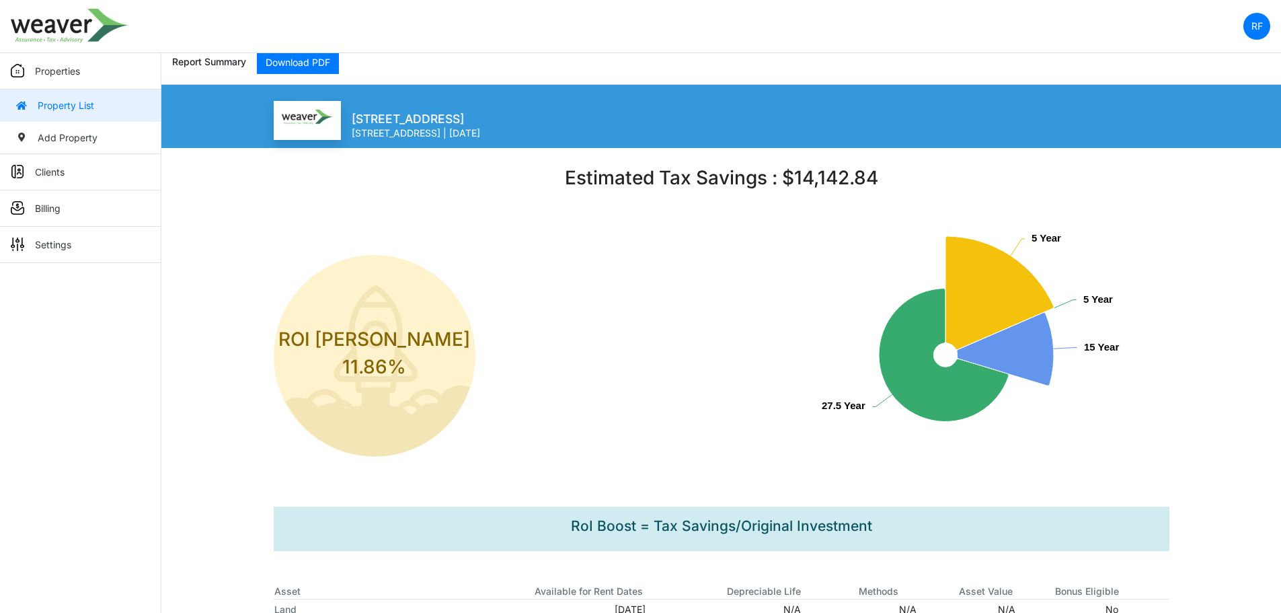
click at [69, 104] on link "Property List" at bounding box center [80, 105] width 161 height 32
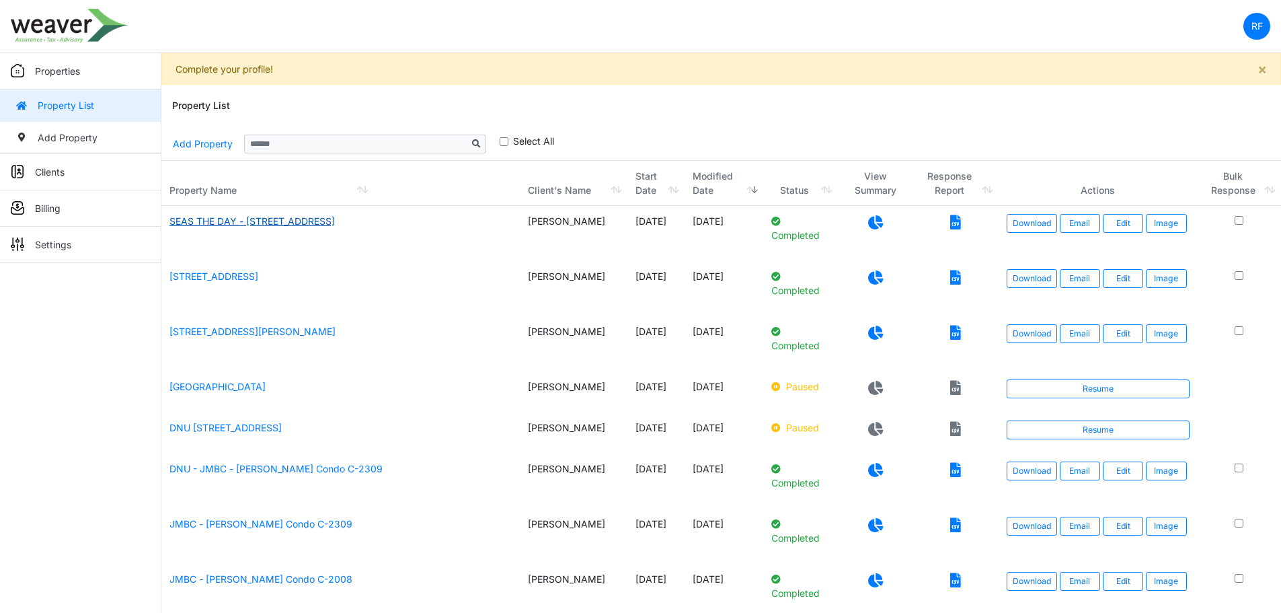
click at [289, 223] on link "SEAS THE DAY - [STREET_ADDRESS]" at bounding box center [251, 220] width 165 height 11
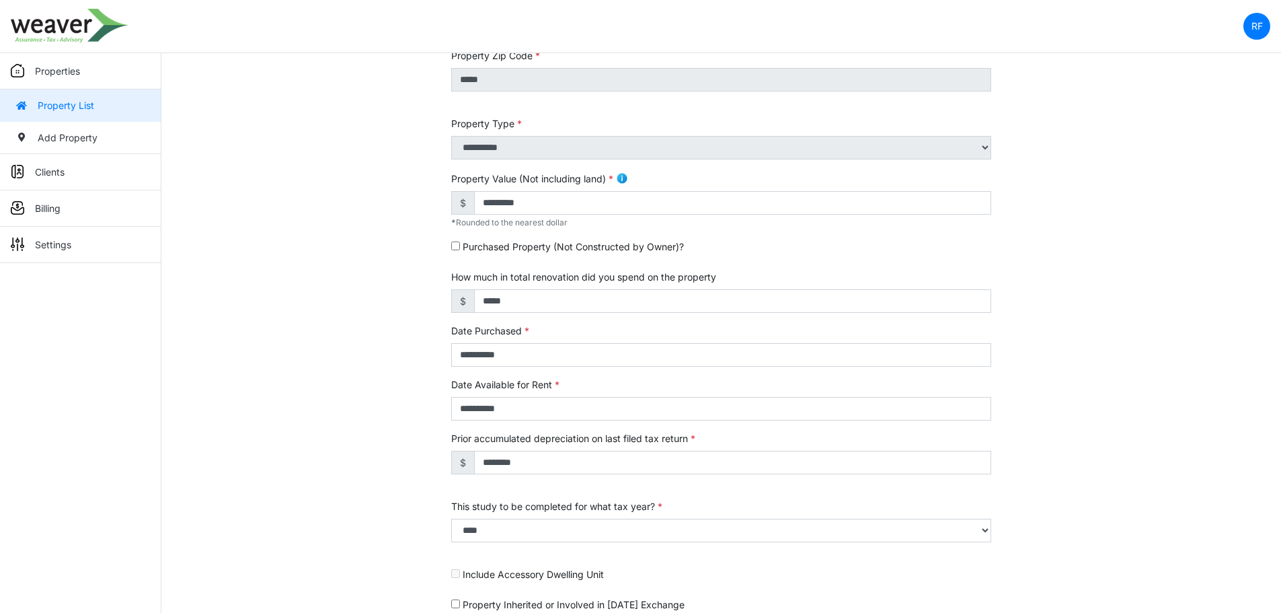
scroll to position [391, 0]
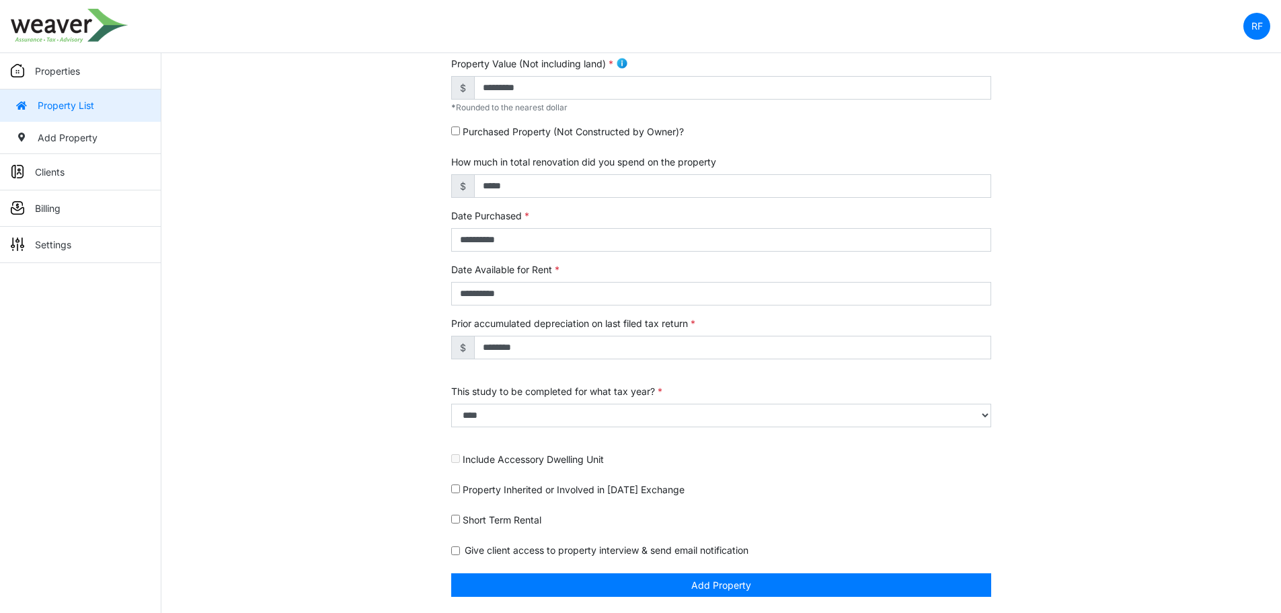
click at [91, 108] on link "Property List" at bounding box center [80, 105] width 161 height 32
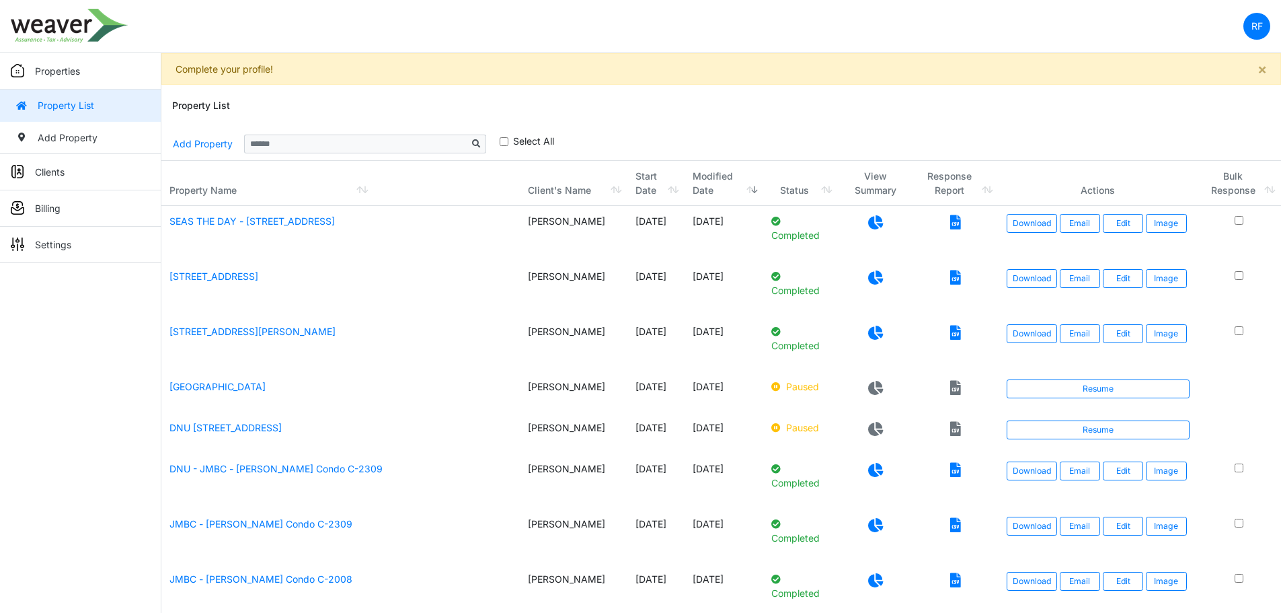
click at [869, 219] on icon at bounding box center [875, 222] width 15 height 14
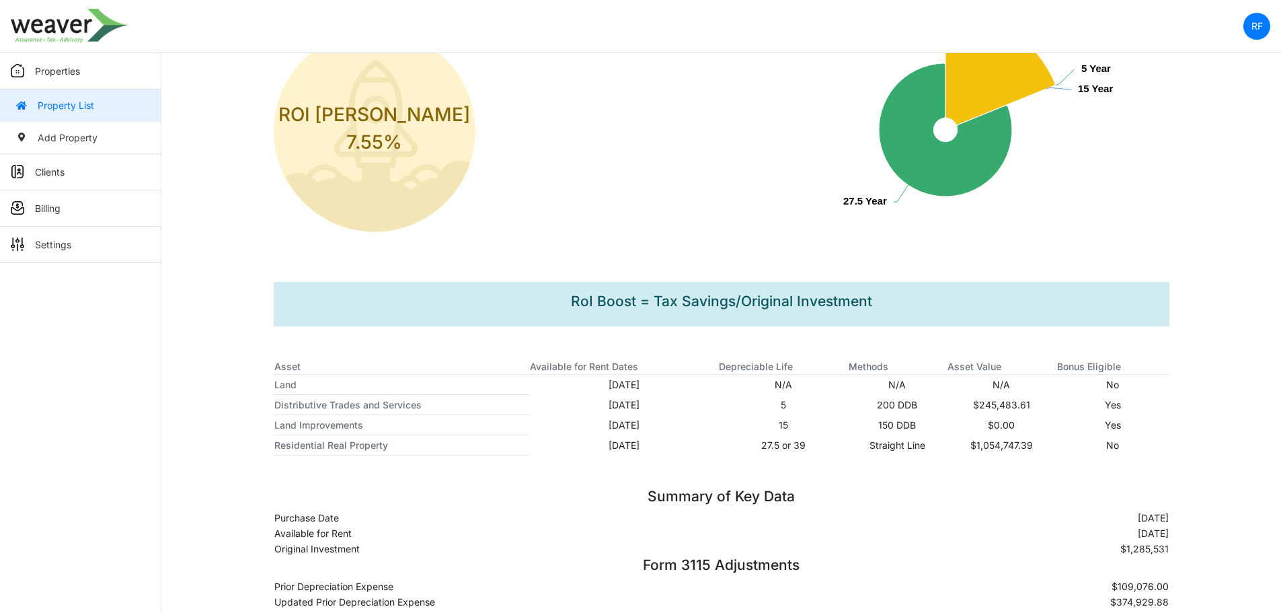
scroll to position [246, 0]
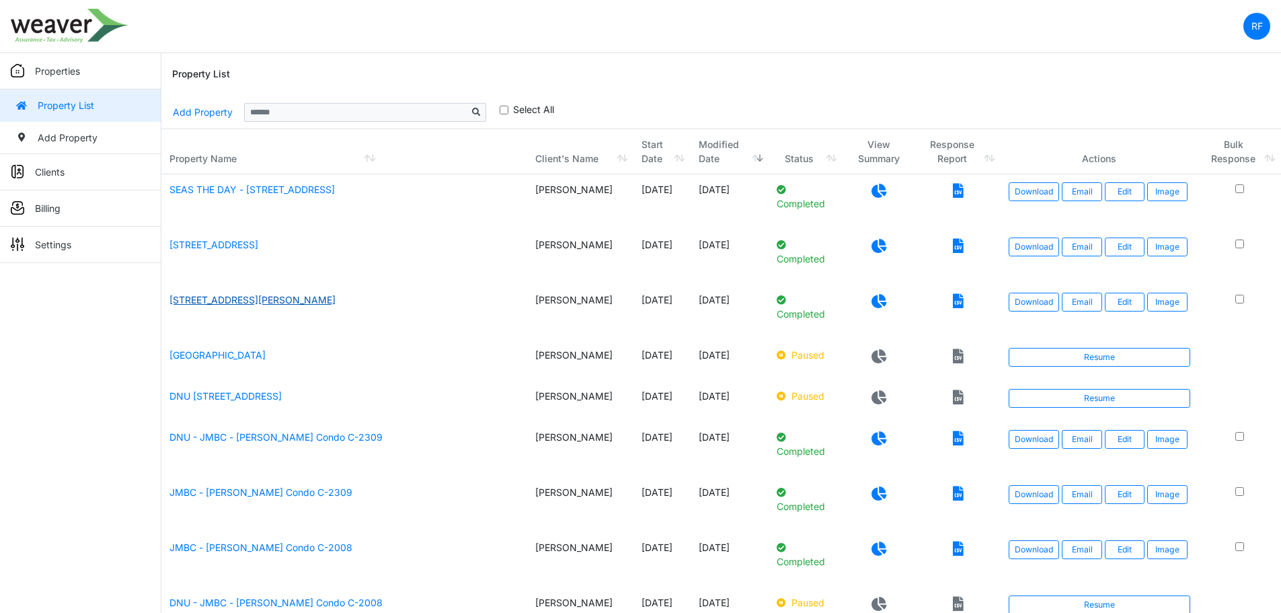
click at [285, 299] on link "[STREET_ADDRESS][PERSON_NAME]" at bounding box center [252, 299] width 166 height 11
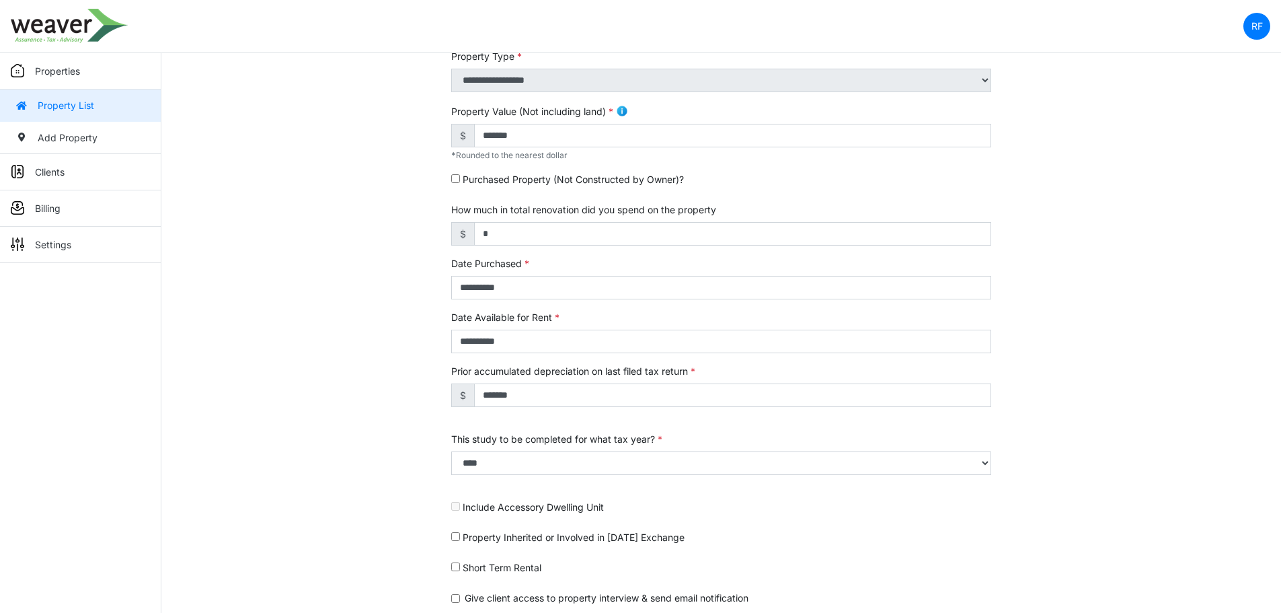
scroll to position [391, 0]
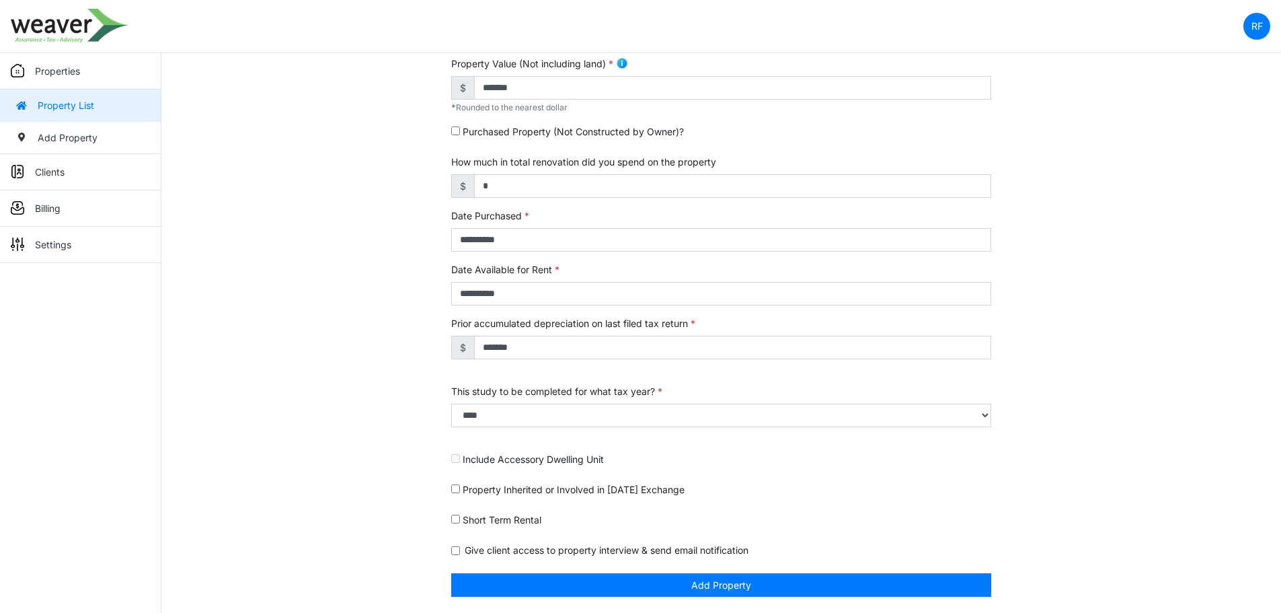
click at [81, 106] on link "Property List" at bounding box center [80, 105] width 161 height 32
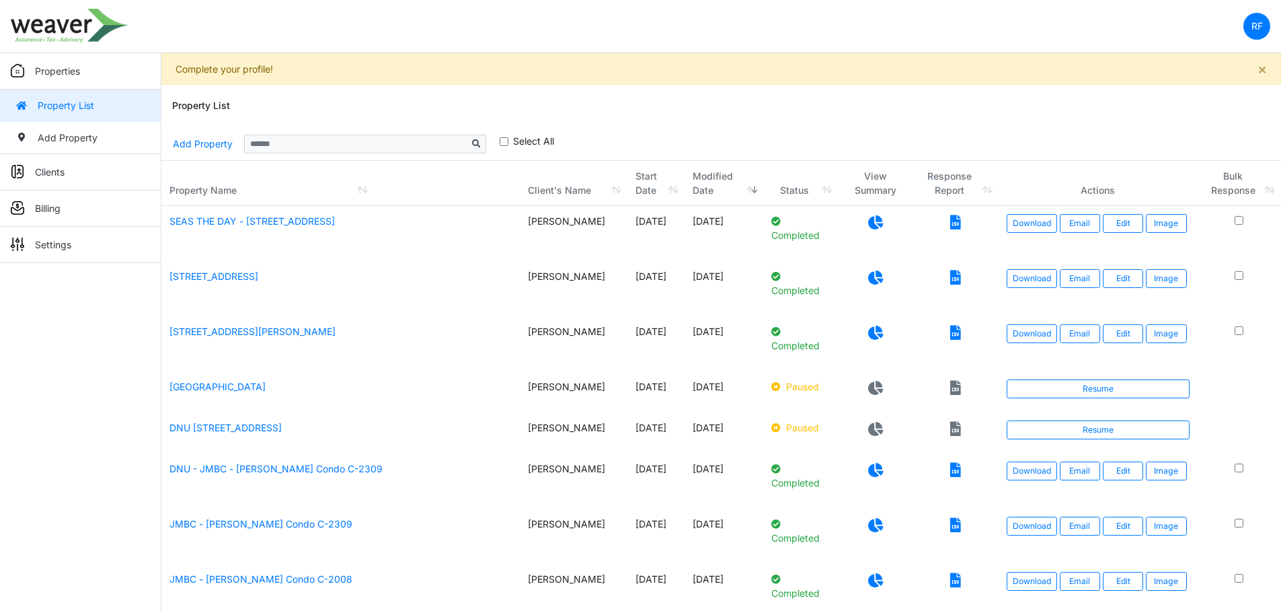
click at [875, 325] on icon at bounding box center [875, 332] width 15 height 14
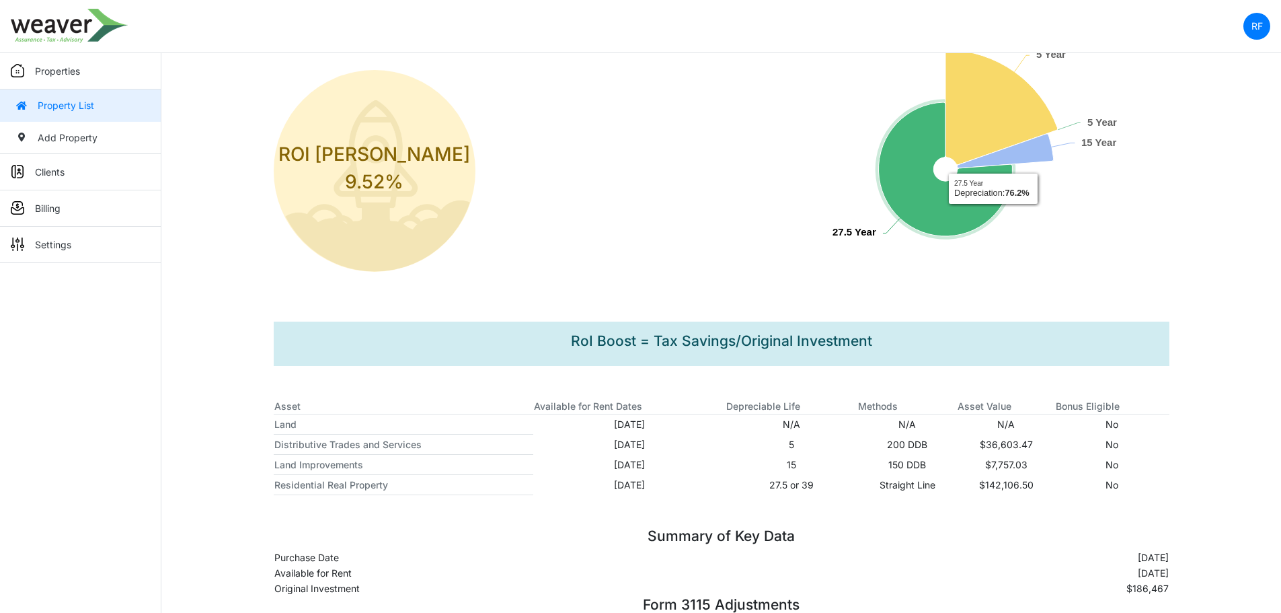
scroll to position [313, 0]
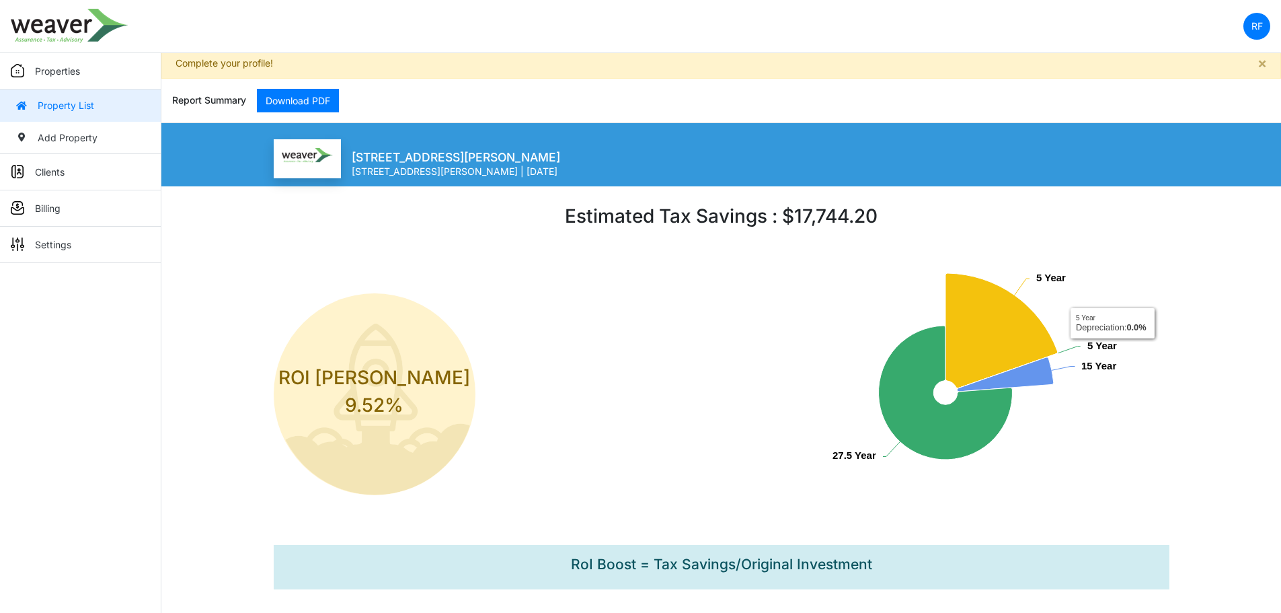
scroll to position [0, 0]
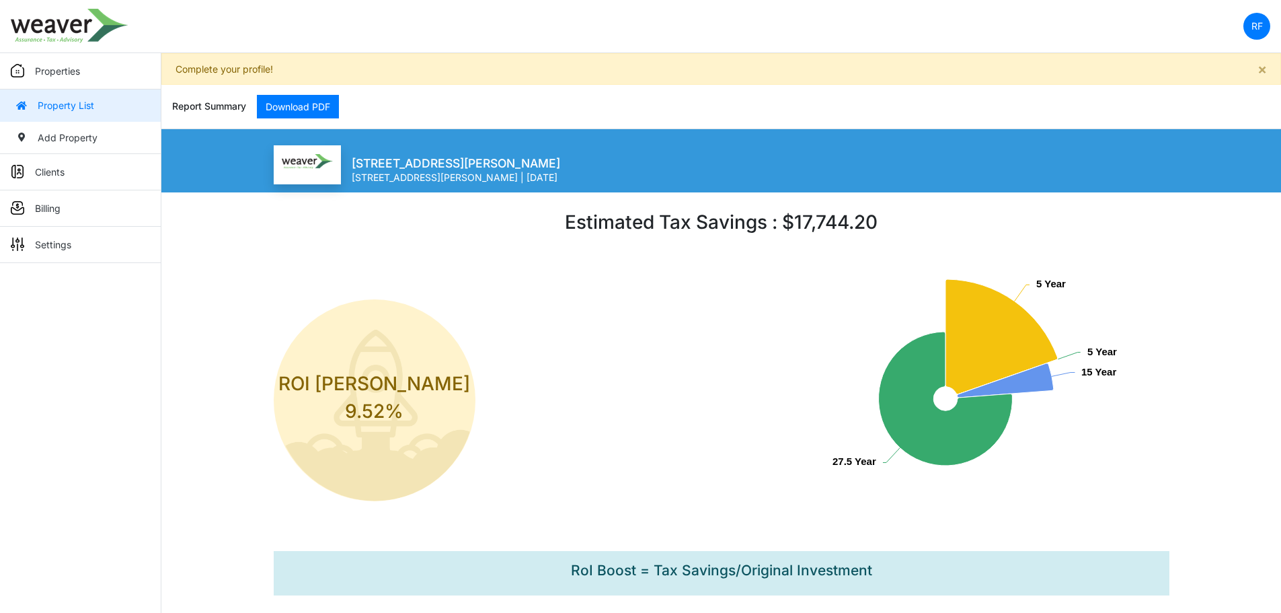
click at [1175, 192] on html "RF Change Password Logout Weaver_Rafa rafael.ferrales@weaver.com Properties Pro…" at bounding box center [640, 96] width 1281 height 192
drag, startPoint x: 301, startPoint y: 99, endPoint x: 479, endPoint y: 85, distance: 179.3
click at [301, 99] on link "Download PDF" at bounding box center [298, 107] width 82 height 24
click at [111, 73] on link "Properties" at bounding box center [80, 71] width 161 height 36
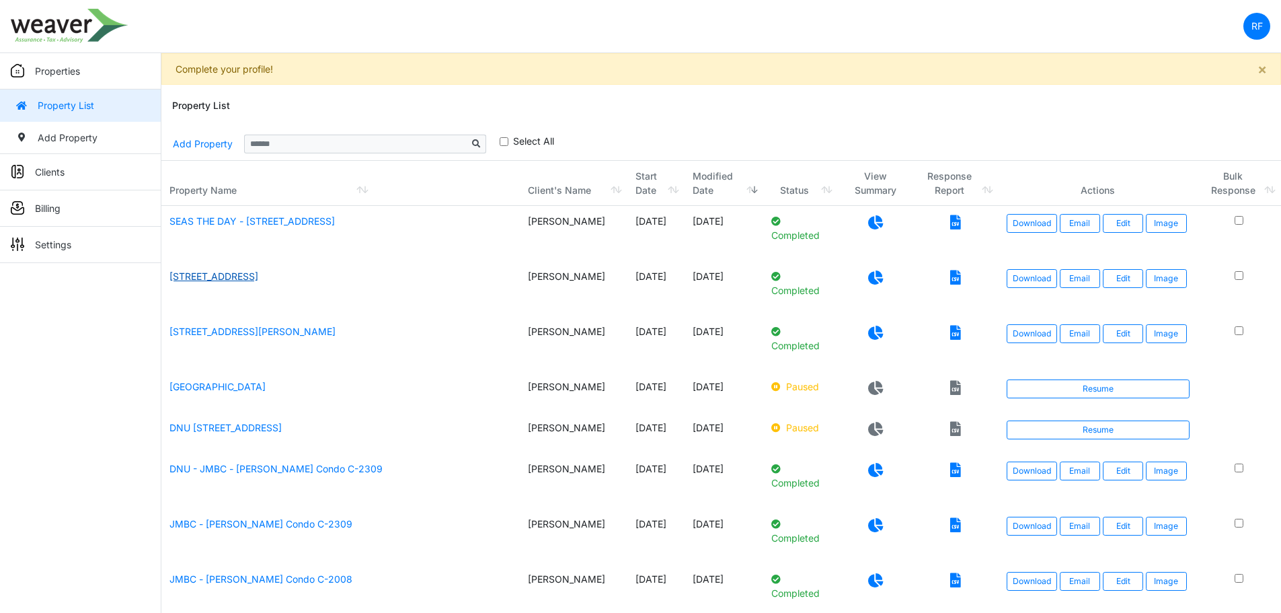
click at [258, 274] on link "[STREET_ADDRESS]" at bounding box center [213, 275] width 89 height 11
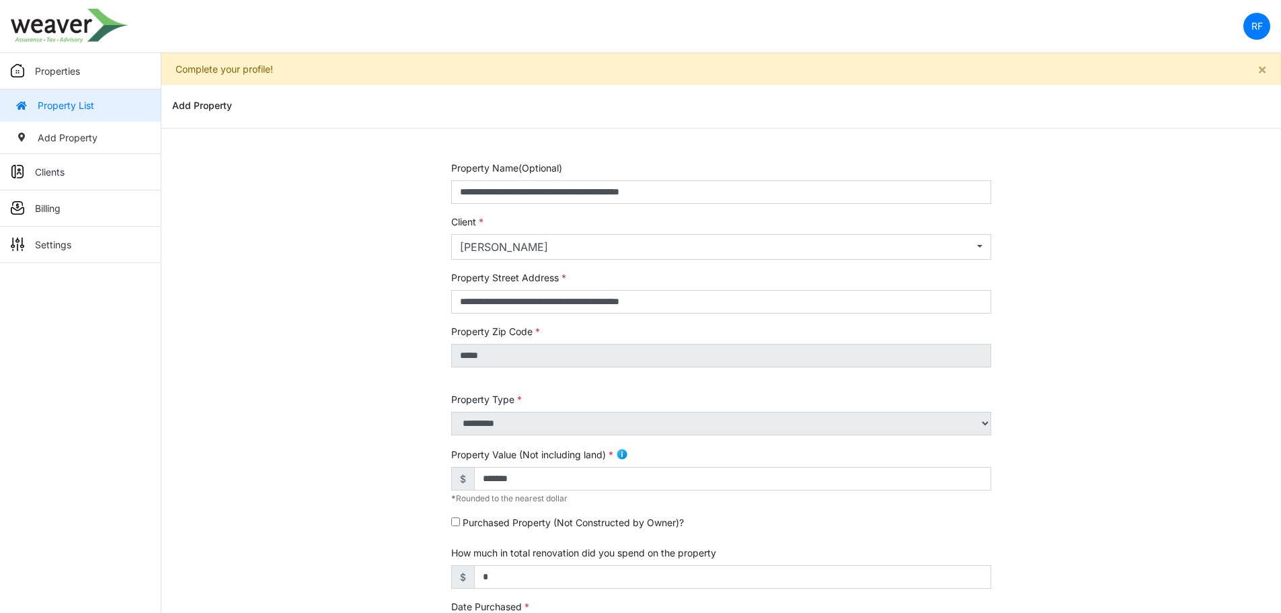
click at [90, 113] on link "Property List" at bounding box center [80, 105] width 161 height 32
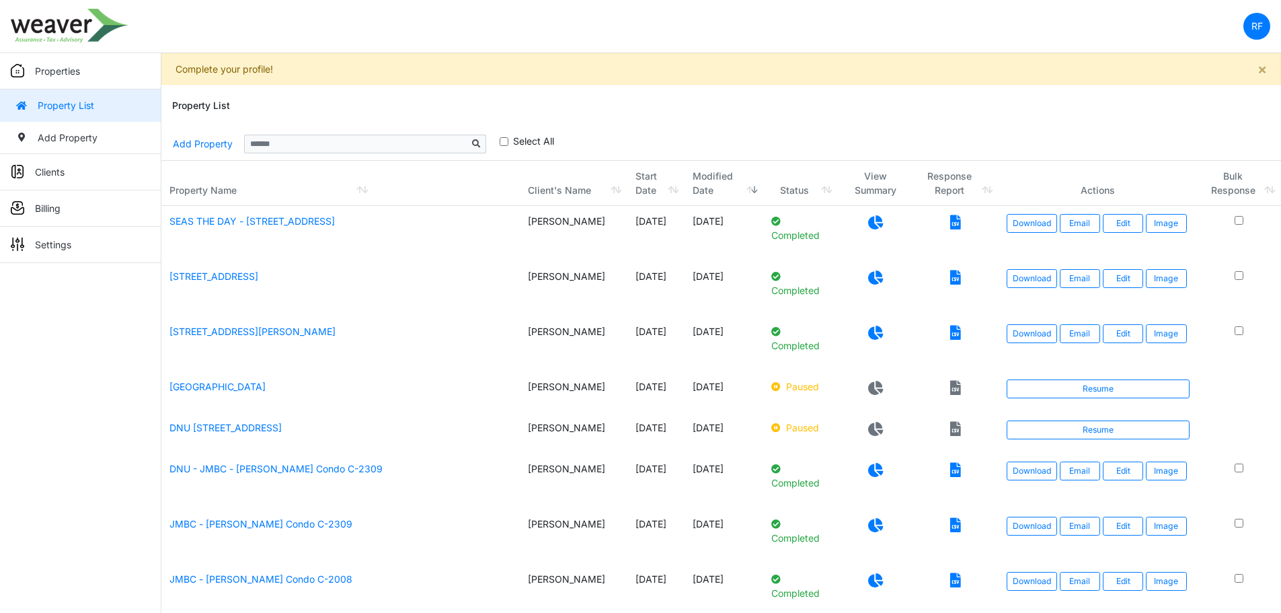
click at [873, 276] on icon at bounding box center [875, 277] width 15 height 14
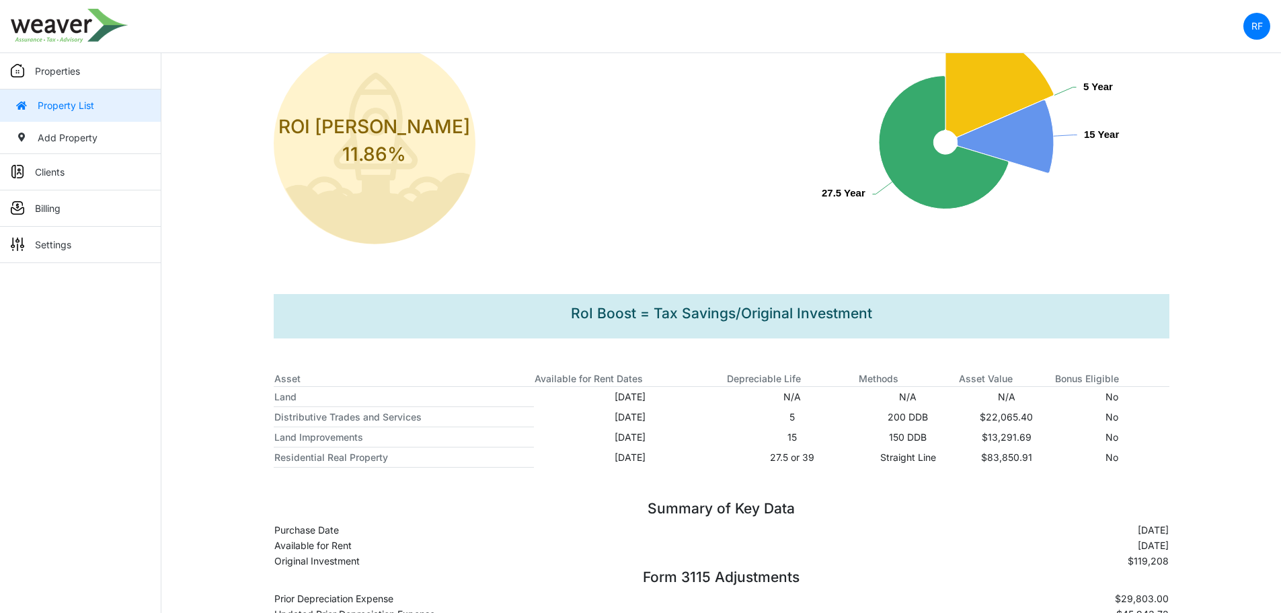
scroll to position [313, 0]
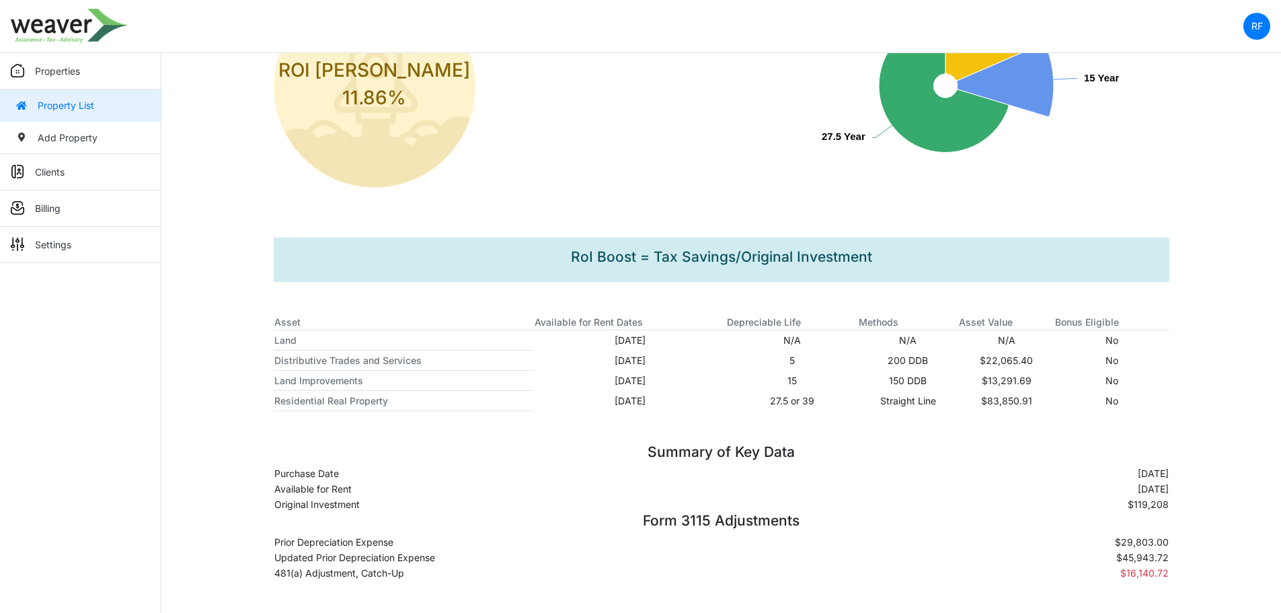
drag, startPoint x: 1257, startPoint y: 268, endPoint x: 1199, endPoint y: 200, distance: 88.8
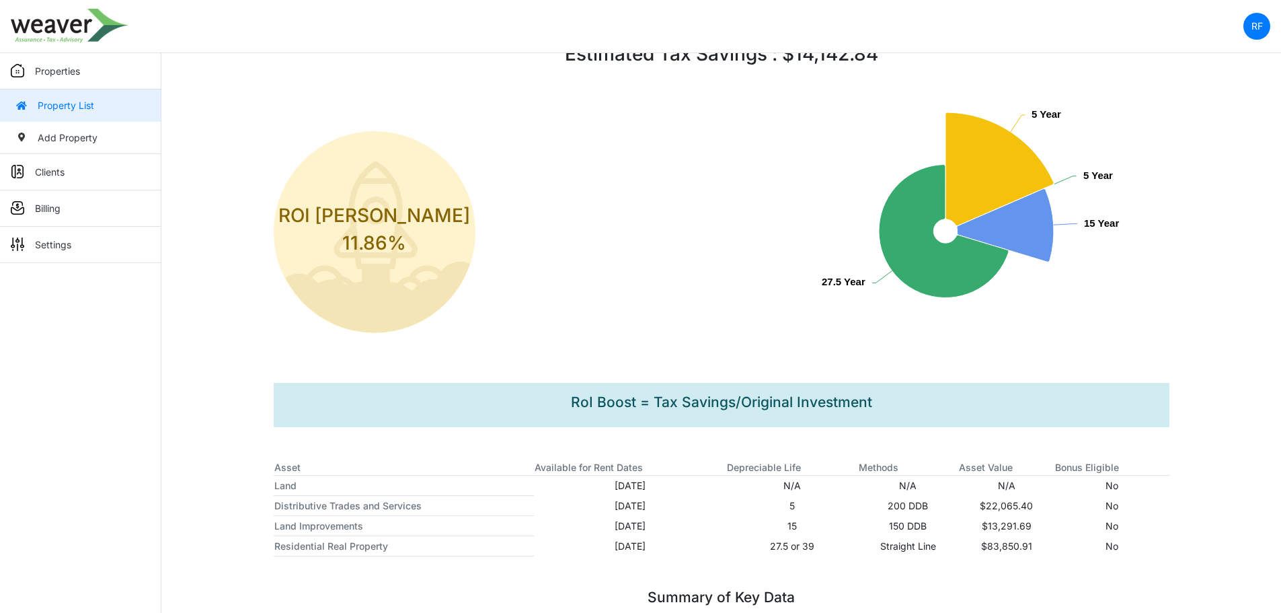
scroll to position [0, 0]
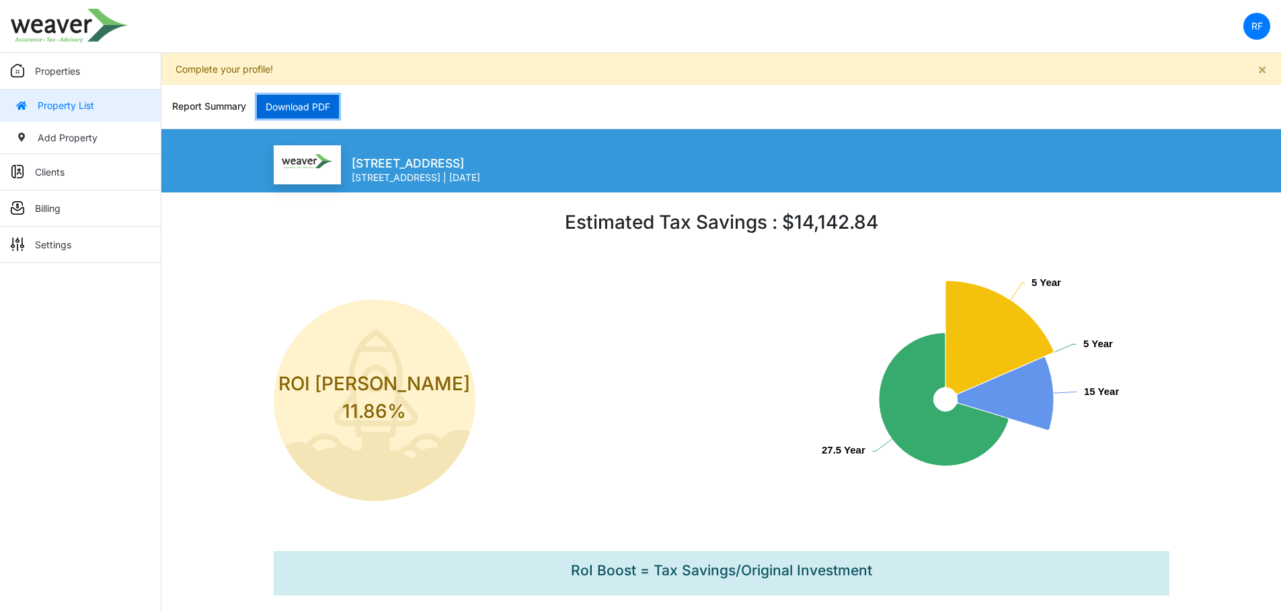
click at [322, 106] on link "Download PDF" at bounding box center [298, 107] width 82 height 24
click at [916, 149] on div "923 Rosewood Dr APT B, Harker Heights, TX 76548 923 Rosewood Dr APT B, Harker H…" at bounding box center [722, 164] width 896 height 39
drag, startPoint x: 76, startPoint y: 100, endPoint x: 112, endPoint y: 101, distance: 36.3
click at [76, 100] on link "Property List" at bounding box center [80, 105] width 161 height 32
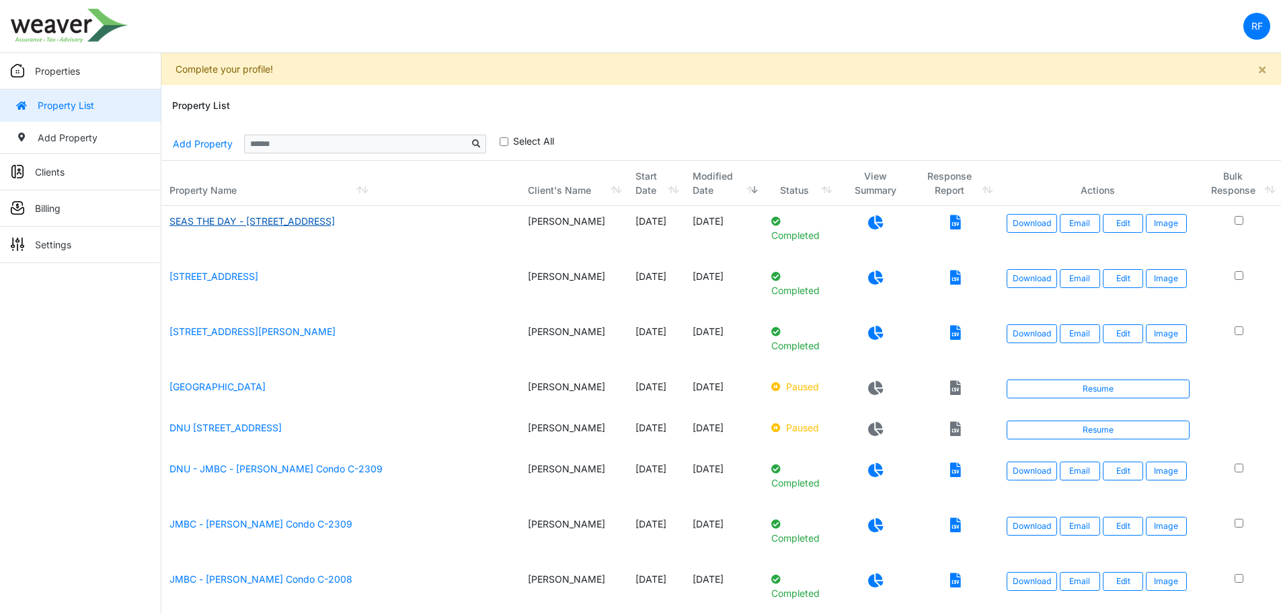
click at [278, 220] on link "SEAS THE DAY - [STREET_ADDRESS]" at bounding box center [251, 220] width 165 height 11
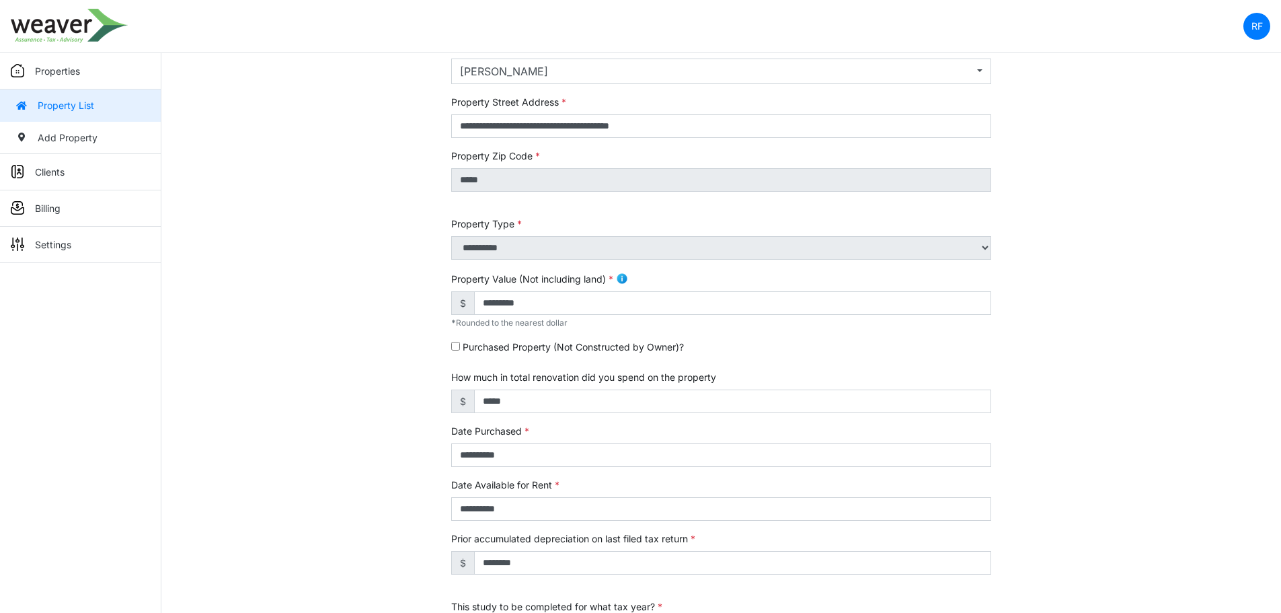
scroll to position [202, 0]
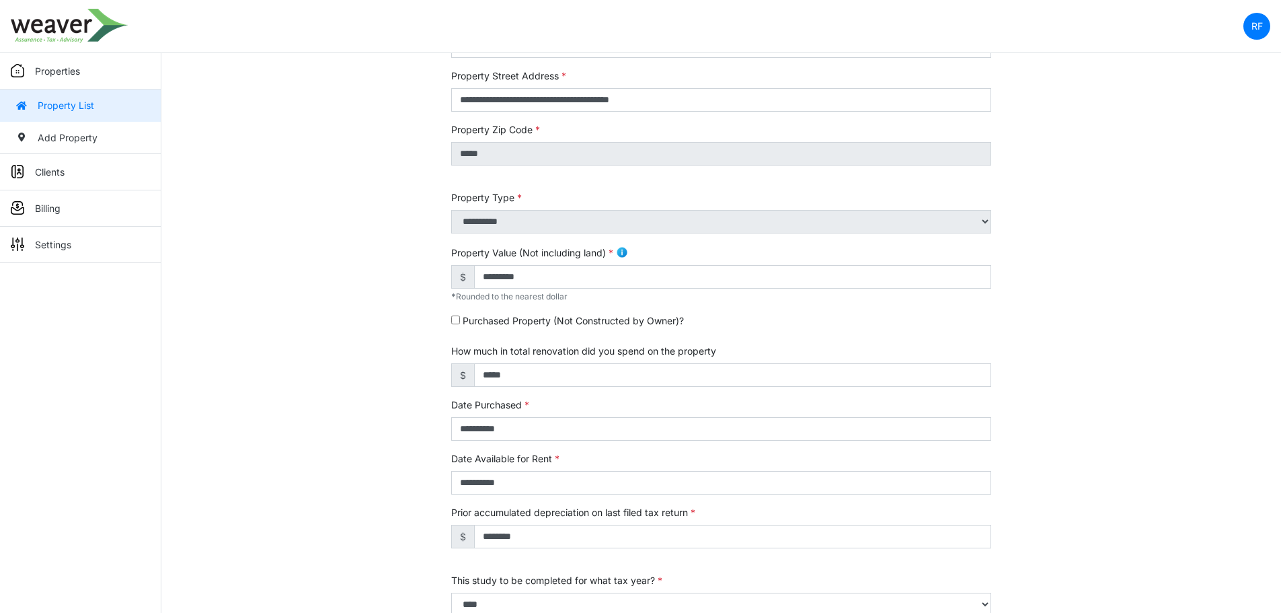
click at [85, 115] on link "Property List" at bounding box center [80, 105] width 161 height 32
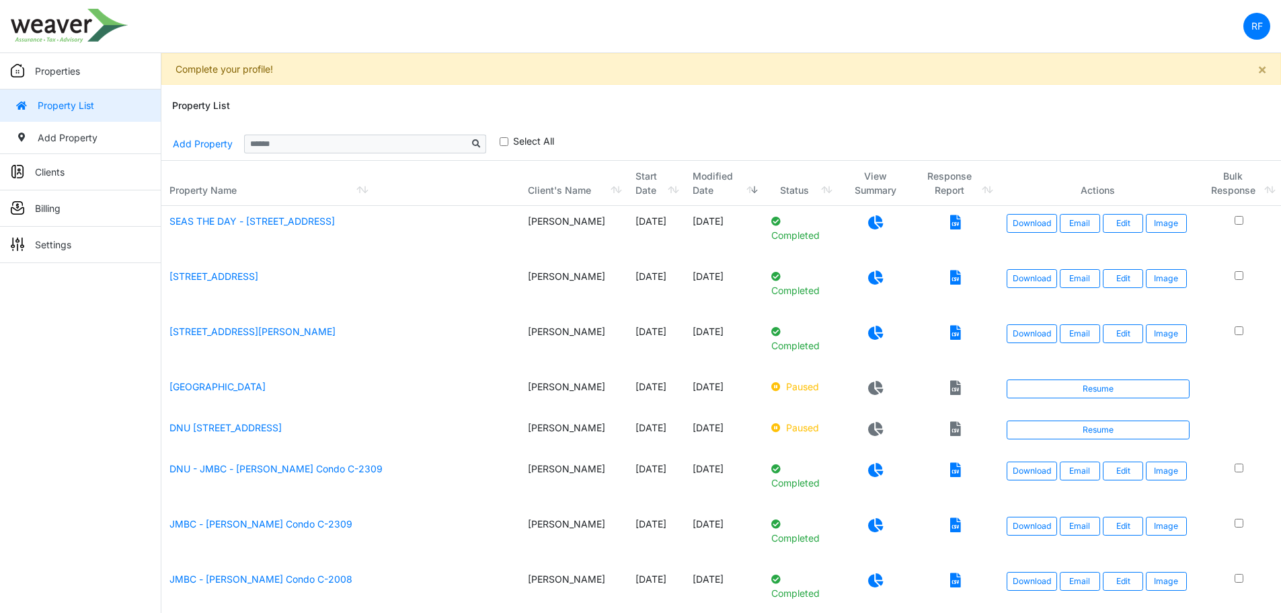
click at [868, 227] on icon at bounding box center [875, 222] width 15 height 14
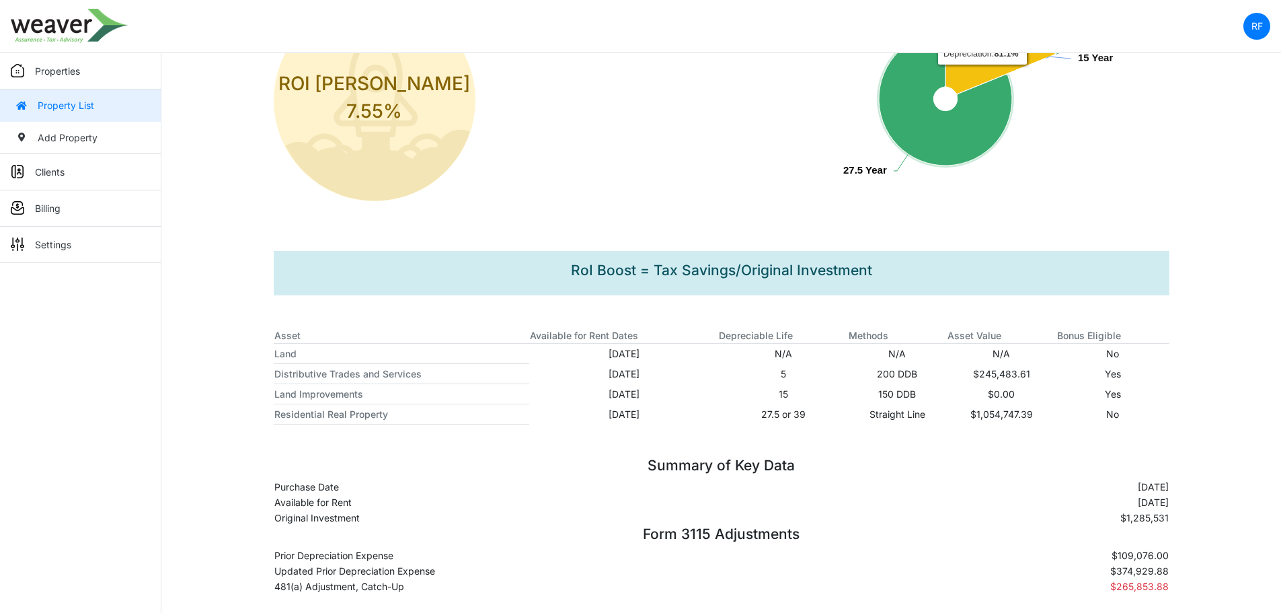
scroll to position [313, 0]
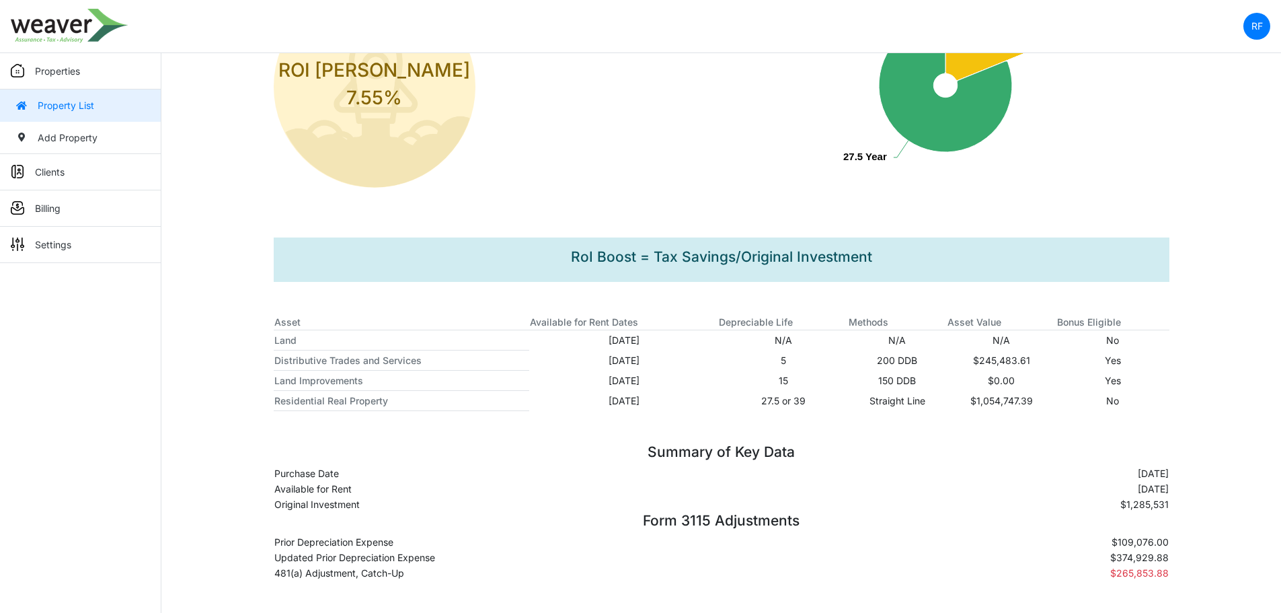
drag, startPoint x: 409, startPoint y: 545, endPoint x: 411, endPoint y: 535, distance: 10.3
click at [409, 544] on td "Prior Depreciation Expense" at bounding box center [601, 541] width 654 height 15
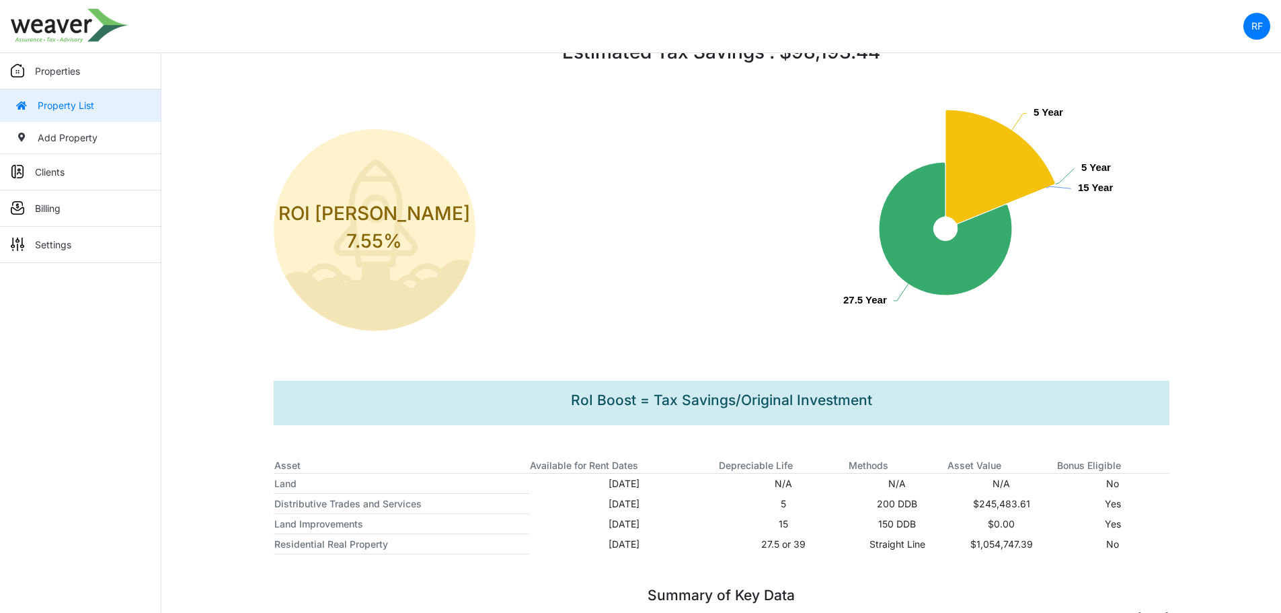
scroll to position [0, 0]
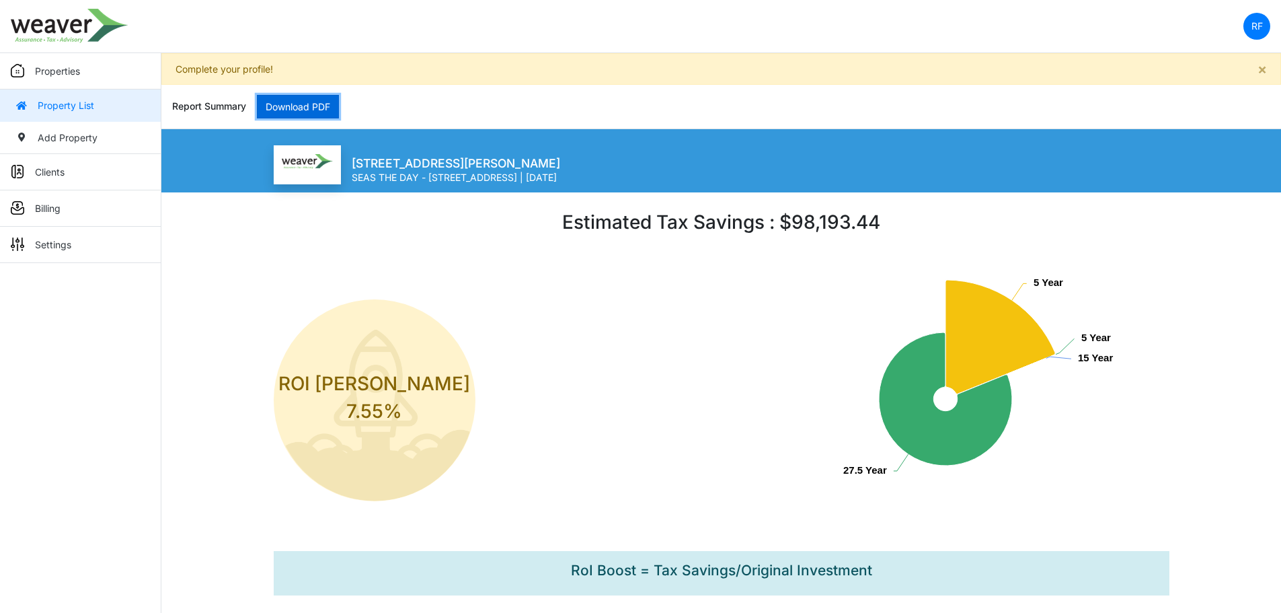
click at [316, 105] on link "Download PDF" at bounding box center [298, 107] width 82 height 24
drag, startPoint x: 980, startPoint y: 82, endPoint x: 977, endPoint y: 89, distance: 7.9
click at [977, 89] on div "× Complete your profile! Report Summary Download PDF [STREET_ADDRESS][PERSON_NA…" at bounding box center [720, 122] width 1119 height 139
drag, startPoint x: 1015, startPoint y: 130, endPoint x: 878, endPoint y: 130, distance: 136.5
click at [1011, 130] on div "[STREET_ADDRESS][PERSON_NAME] SEAS THE DAY - [STREET_ADDRESS] | [DATE] Estimate…" at bounding box center [720, 160] width 1119 height 63
